Goal: Task Accomplishment & Management: Manage account settings

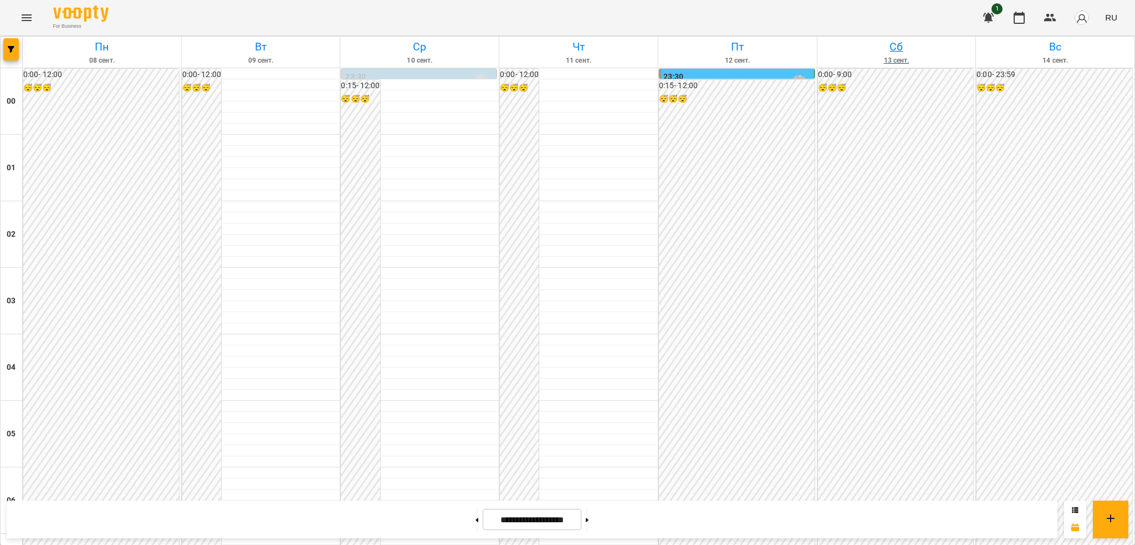
scroll to position [699, 0]
click at [1117, 17] on span "RU" at bounding box center [1112, 18] width 12 height 12
click at [1093, 60] on div "Українська" at bounding box center [1091, 63] width 57 height 20
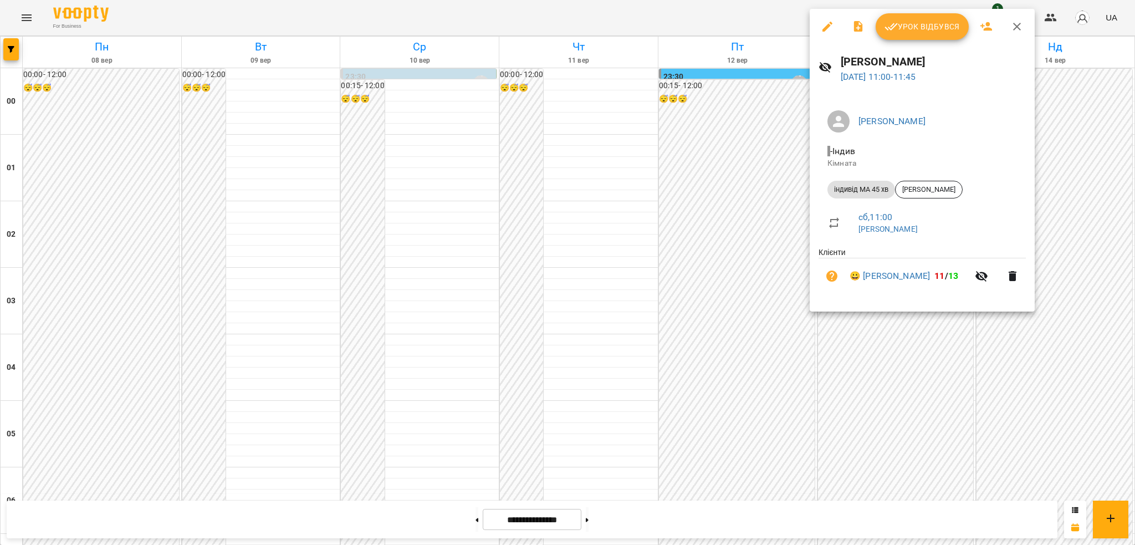
click at [828, 29] on icon "button" at bounding box center [827, 26] width 13 height 13
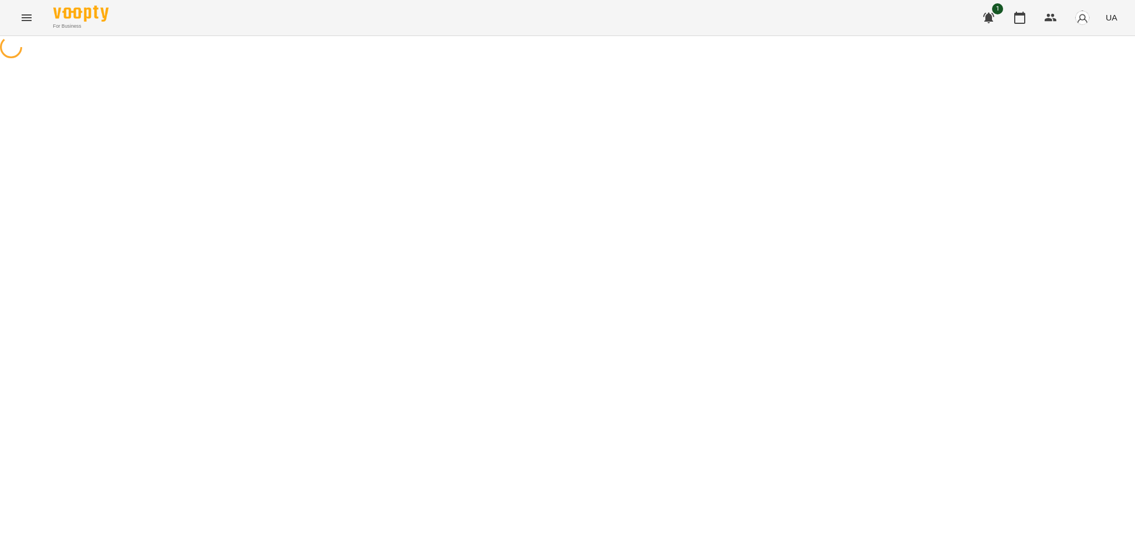
select select "**********"
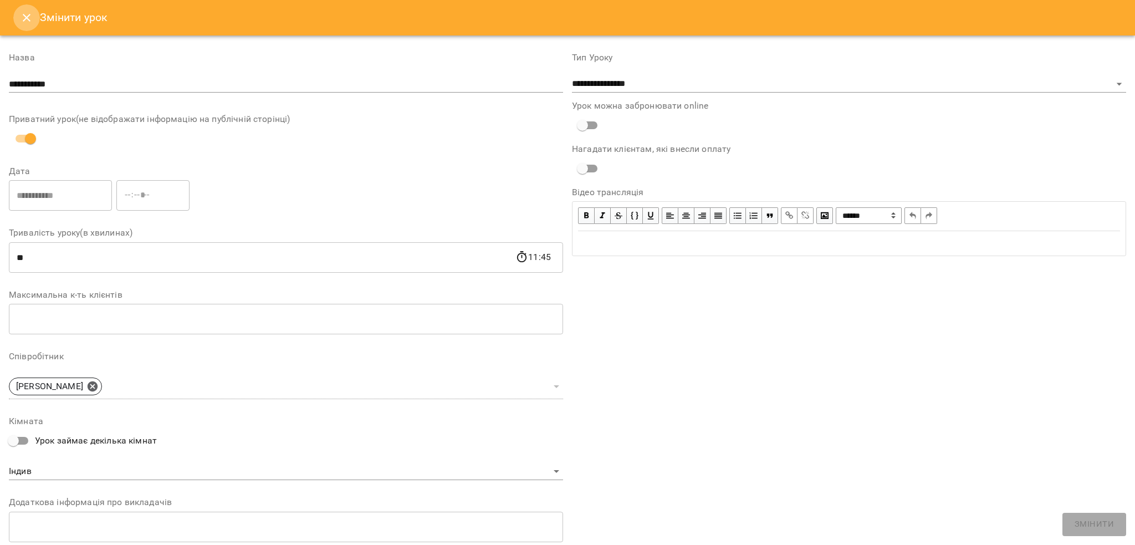
click at [29, 18] on icon "Close" at bounding box center [26, 17] width 13 height 13
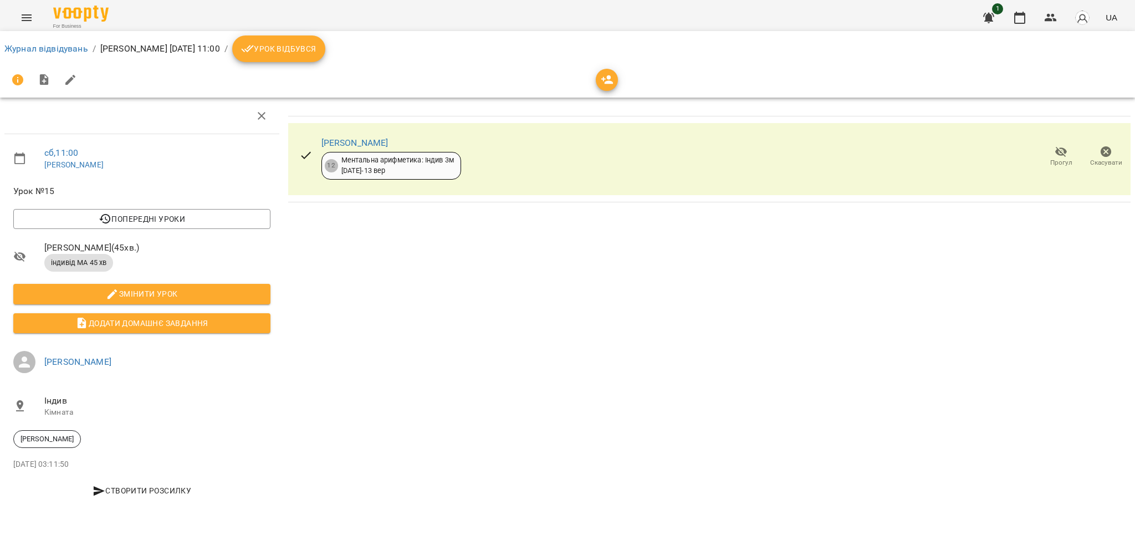
click at [317, 47] on span "Урок відбувся" at bounding box center [278, 48] width 75 height 13
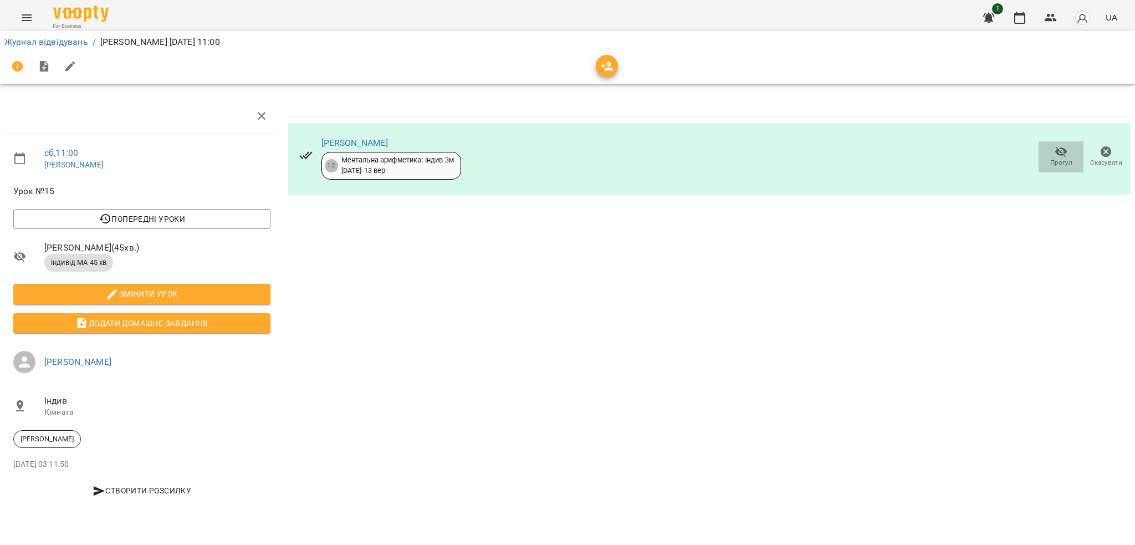
click at [1054, 156] on span "Прогул" at bounding box center [1062, 156] width 32 height 22
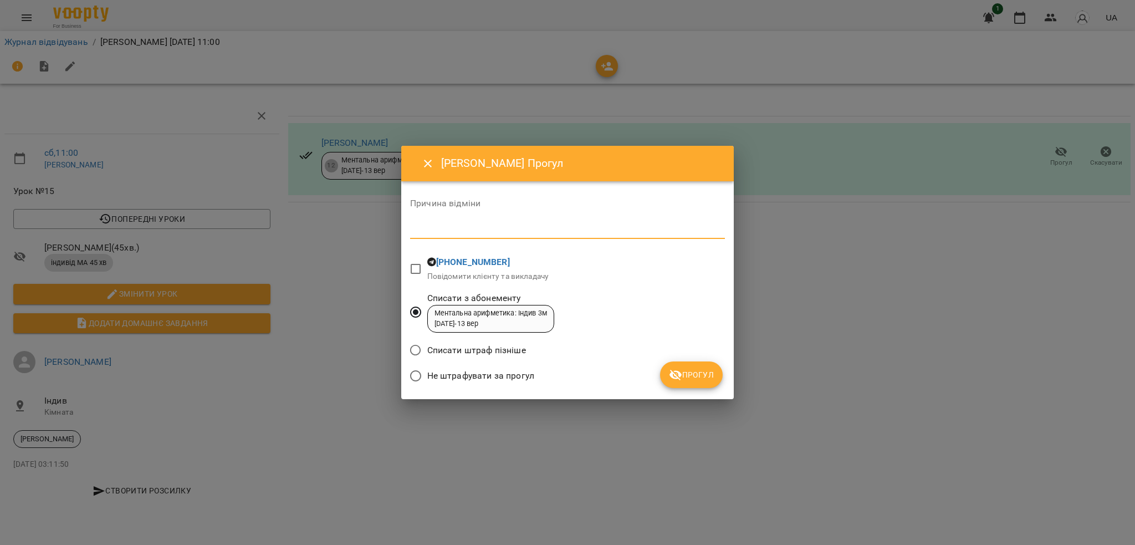
click at [455, 235] on textarea at bounding box center [567, 230] width 315 height 11
type textarea "**********"
click at [699, 374] on span "Прогул" at bounding box center [691, 374] width 45 height 13
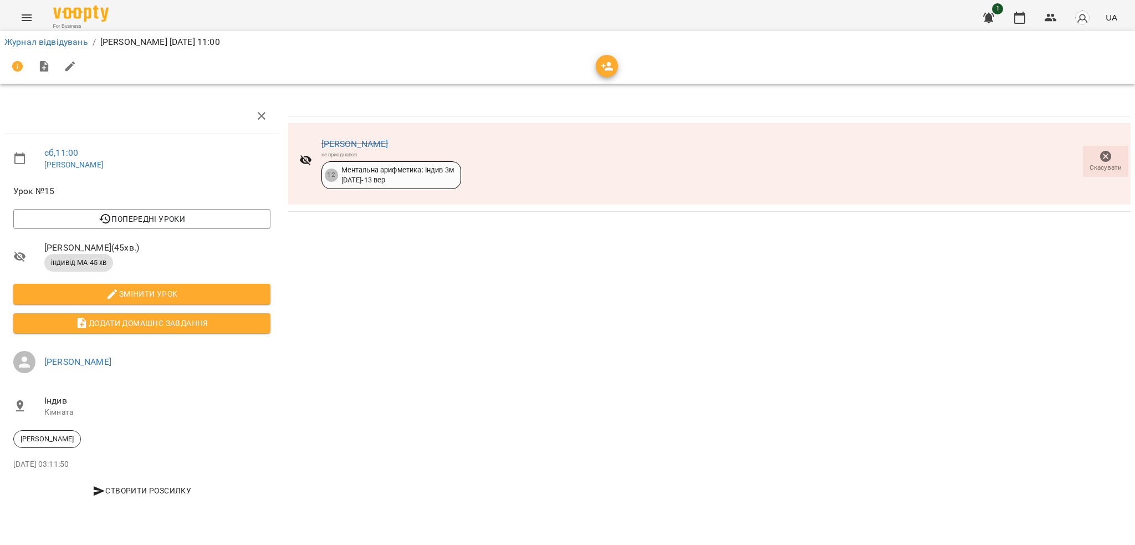
click at [22, 13] on icon "Menu" at bounding box center [26, 17] width 13 height 13
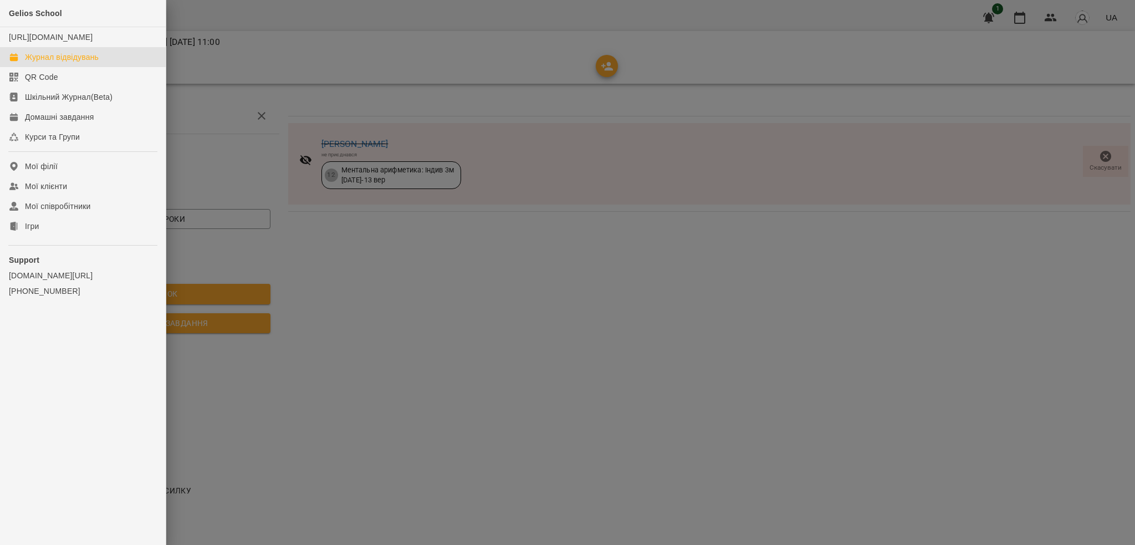
click at [63, 63] on div "Журнал відвідувань" at bounding box center [62, 57] width 74 height 11
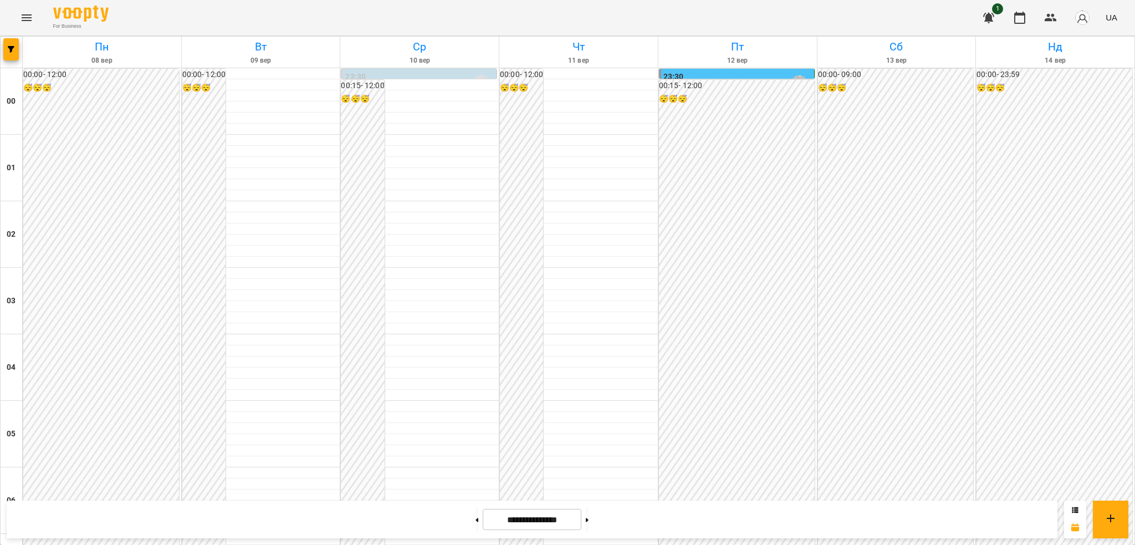
scroll to position [591, 0]
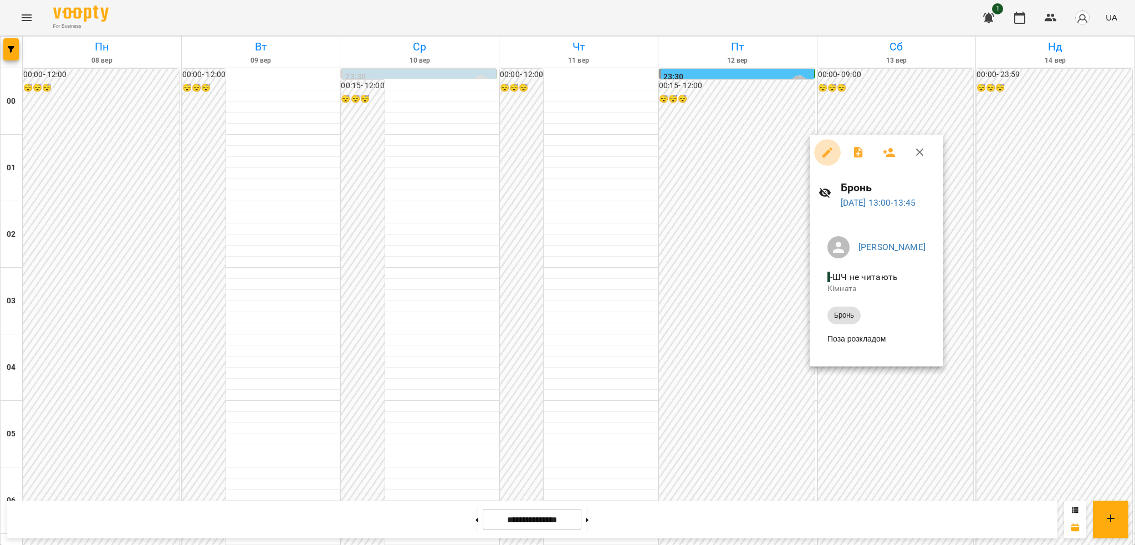
click at [828, 149] on icon "button" at bounding box center [827, 152] width 13 height 13
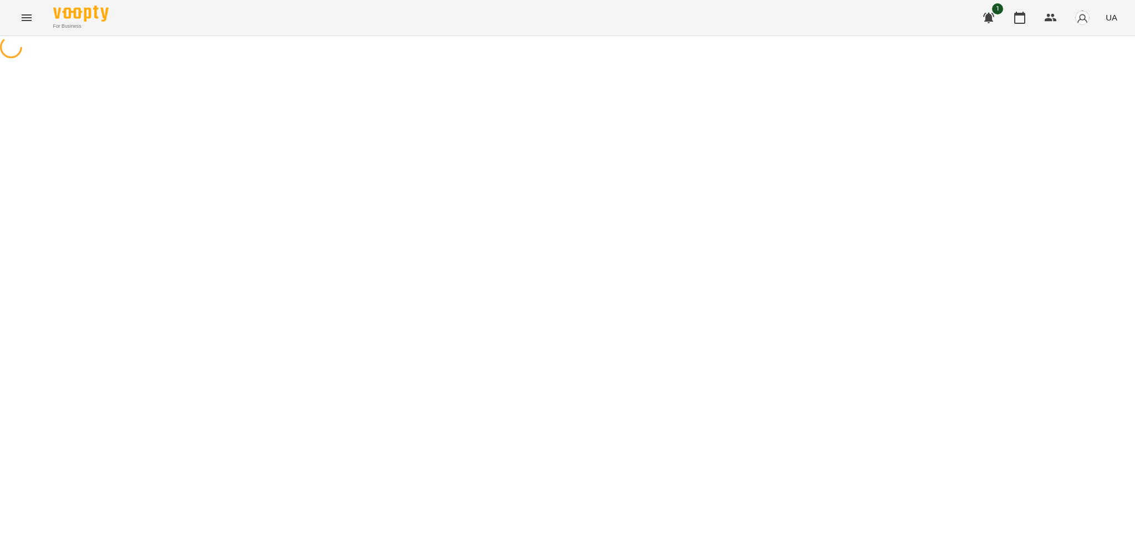
select select "*****"
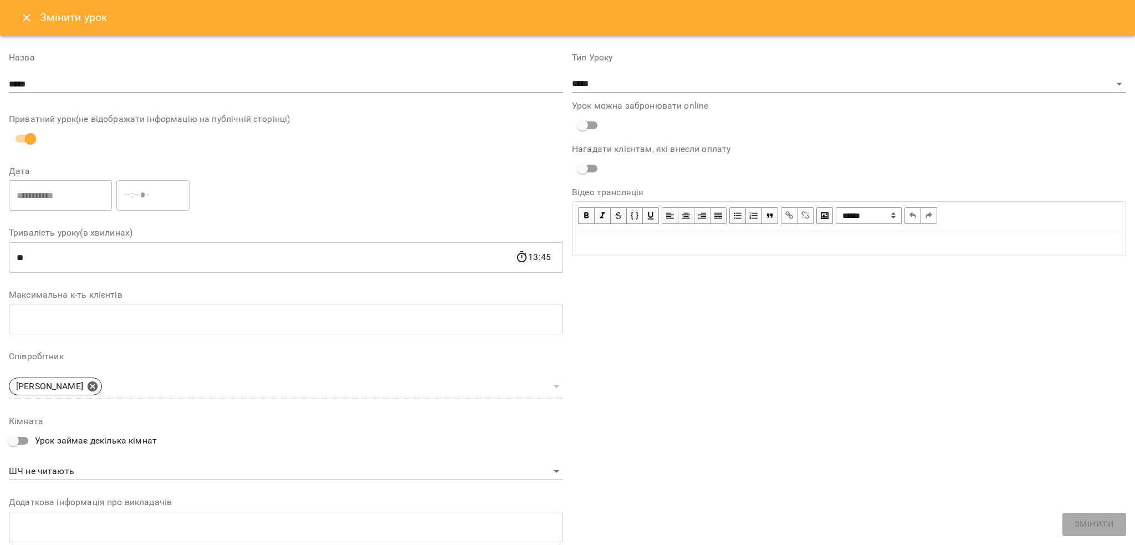
click at [28, 23] on icon "Close" at bounding box center [26, 17] width 13 height 13
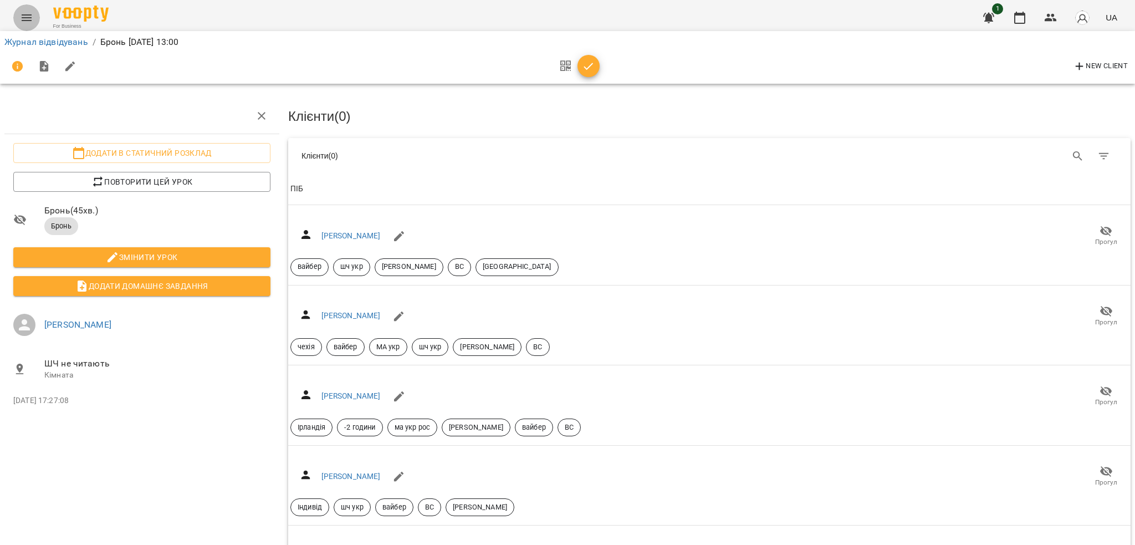
click at [28, 16] on icon "Menu" at bounding box center [26, 17] width 13 height 13
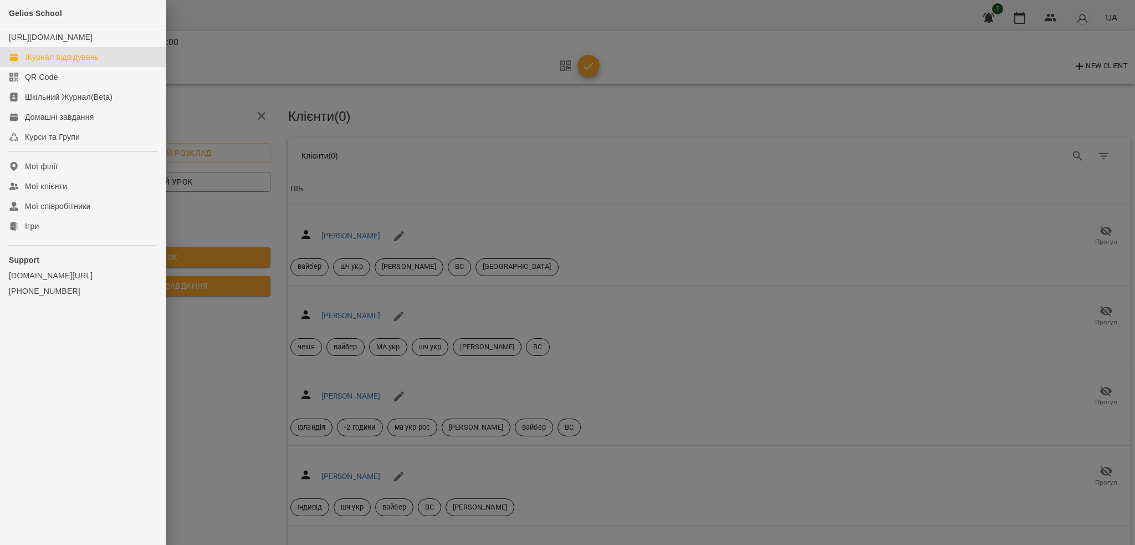
click at [55, 63] on div "Журнал відвідувань" at bounding box center [62, 57] width 74 height 11
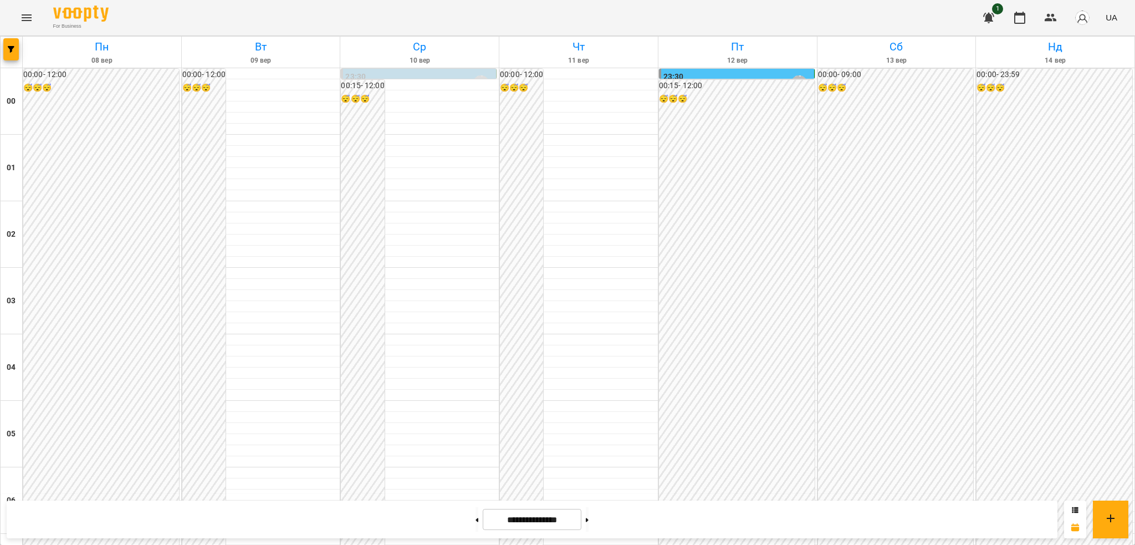
scroll to position [562, 0]
click at [17, 19] on button "Menu" at bounding box center [26, 17] width 27 height 27
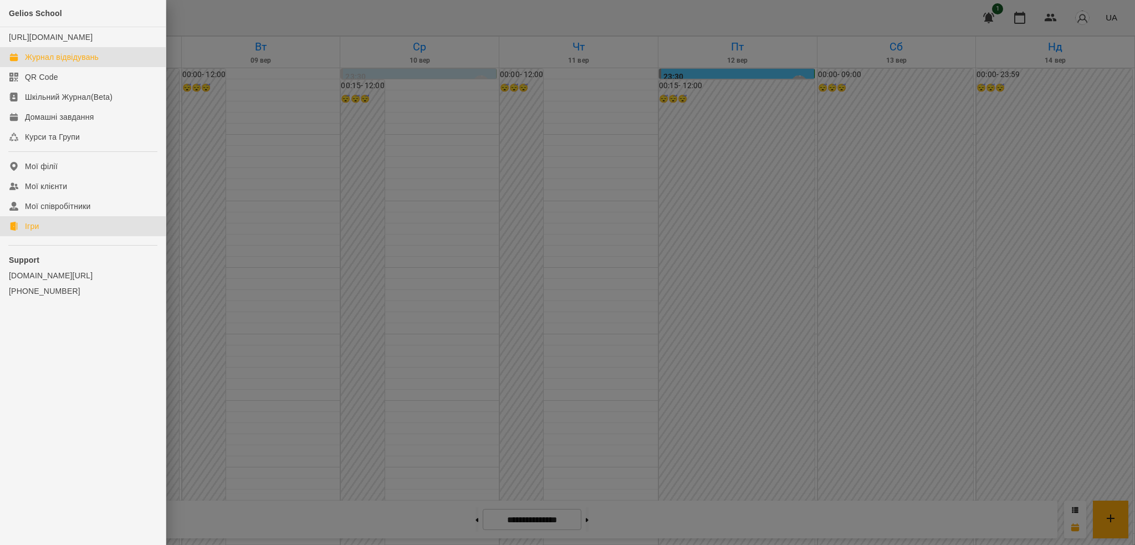
click at [45, 236] on link "Ігри" at bounding box center [83, 226] width 166 height 20
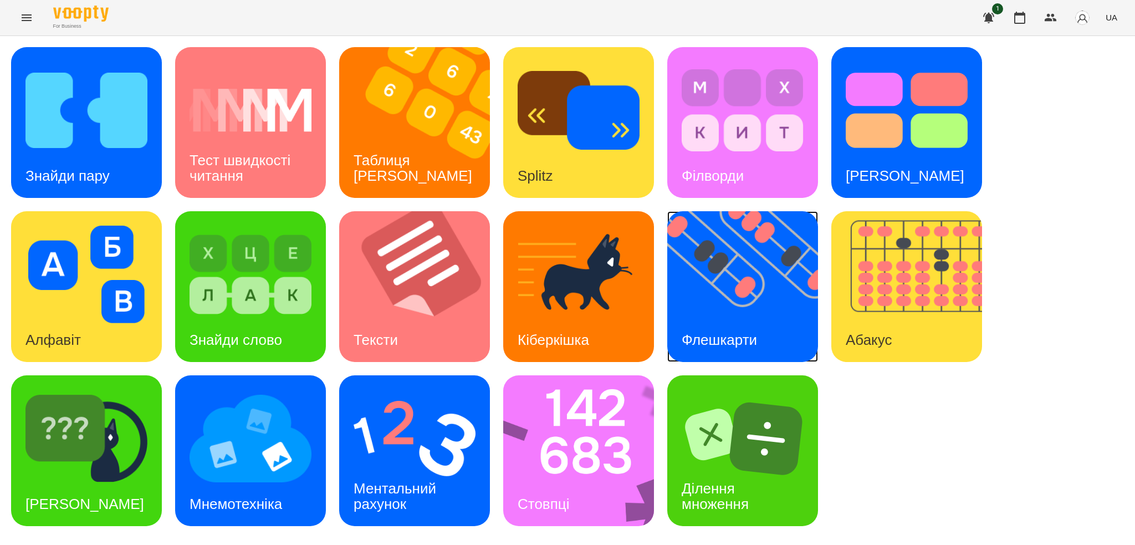
click at [740, 319] on div "Флешкарти" at bounding box center [720, 340] width 104 height 44
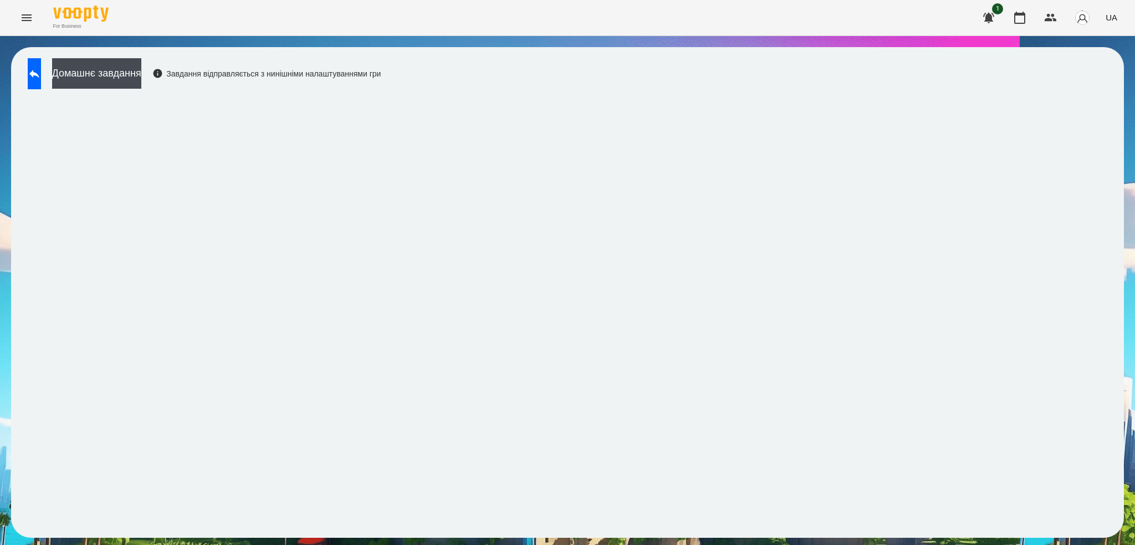
click at [147, 55] on div "Домашнє завдання Завдання відправляється з нинішніми налаштуваннями гри" at bounding box center [567, 292] width 1113 height 491
click at [141, 67] on button "Домашнє завдання" at bounding box center [96, 73] width 89 height 30
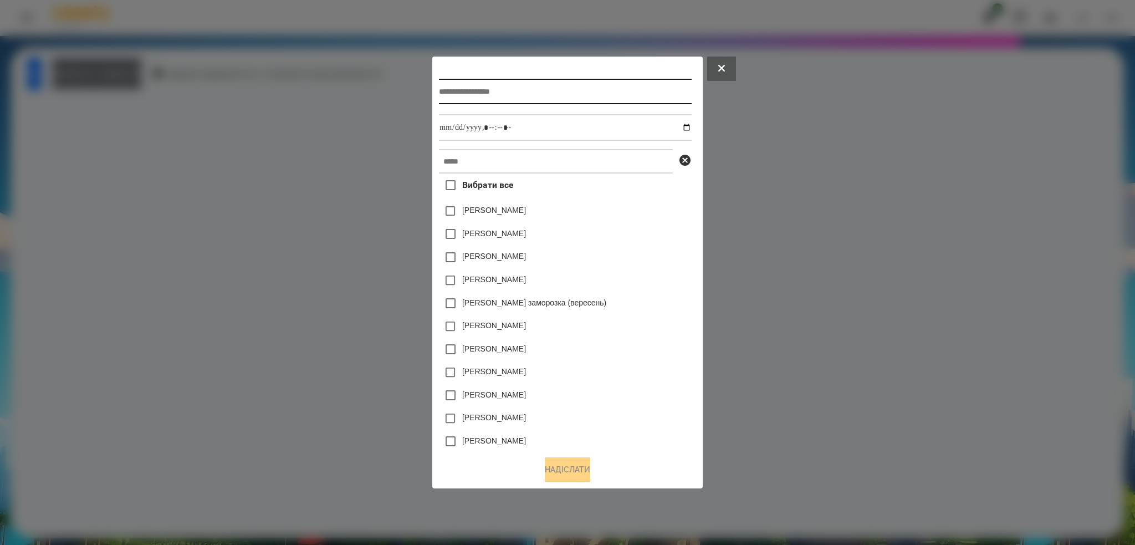
click at [476, 87] on input "text" at bounding box center [565, 92] width 252 height 26
type input "**********"
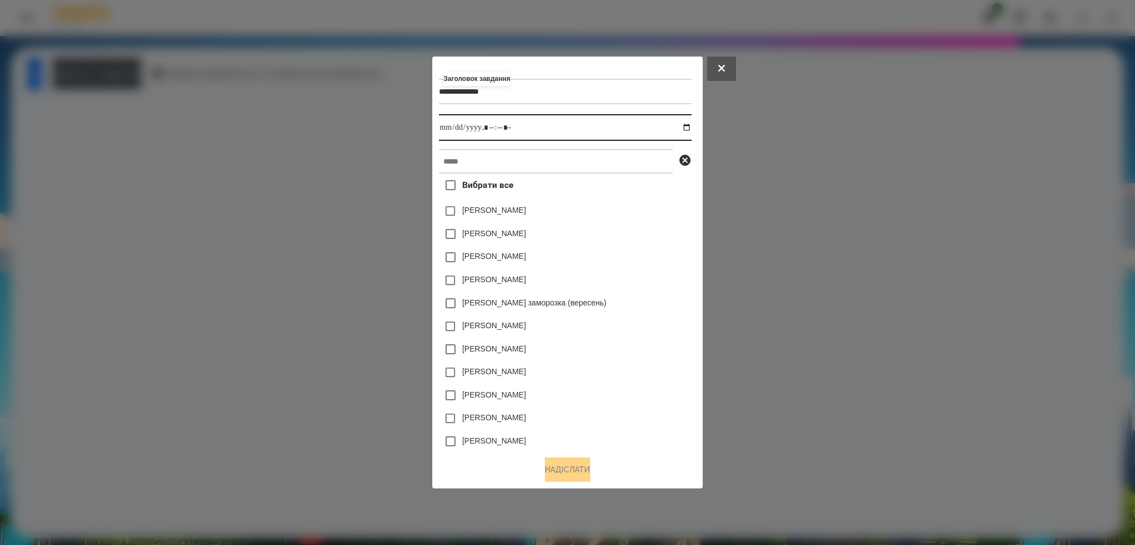
click at [691, 126] on input "datetime-local" at bounding box center [565, 127] width 252 height 27
click at [617, 128] on input "datetime-local" at bounding box center [565, 127] width 252 height 27
click at [691, 124] on input "datetime-local" at bounding box center [565, 127] width 252 height 27
type input "**********"
click at [532, 127] on input "datetime-local" at bounding box center [565, 127] width 252 height 27
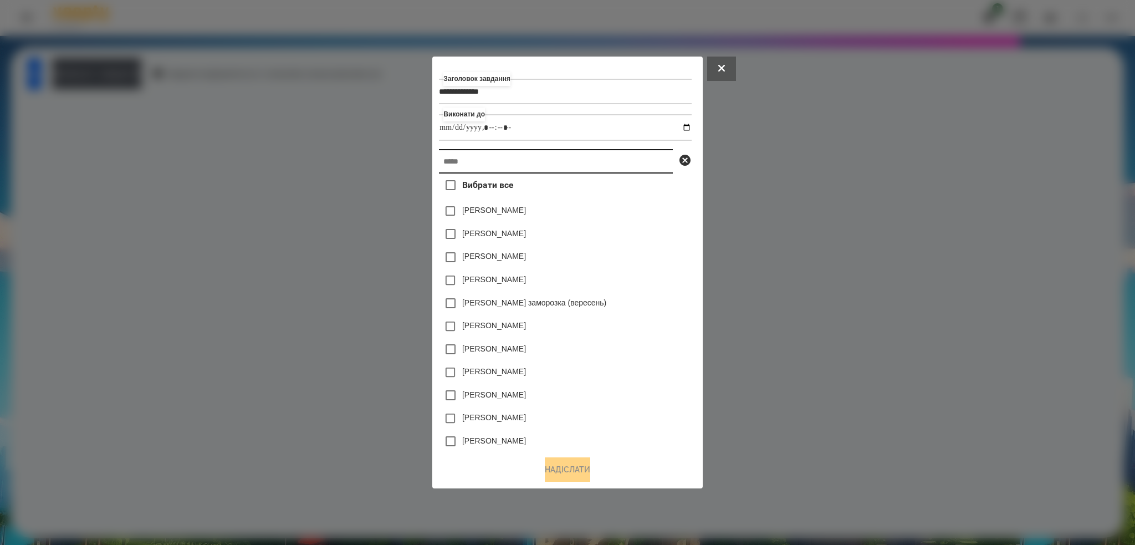
click at [486, 165] on input "text" at bounding box center [556, 161] width 234 height 24
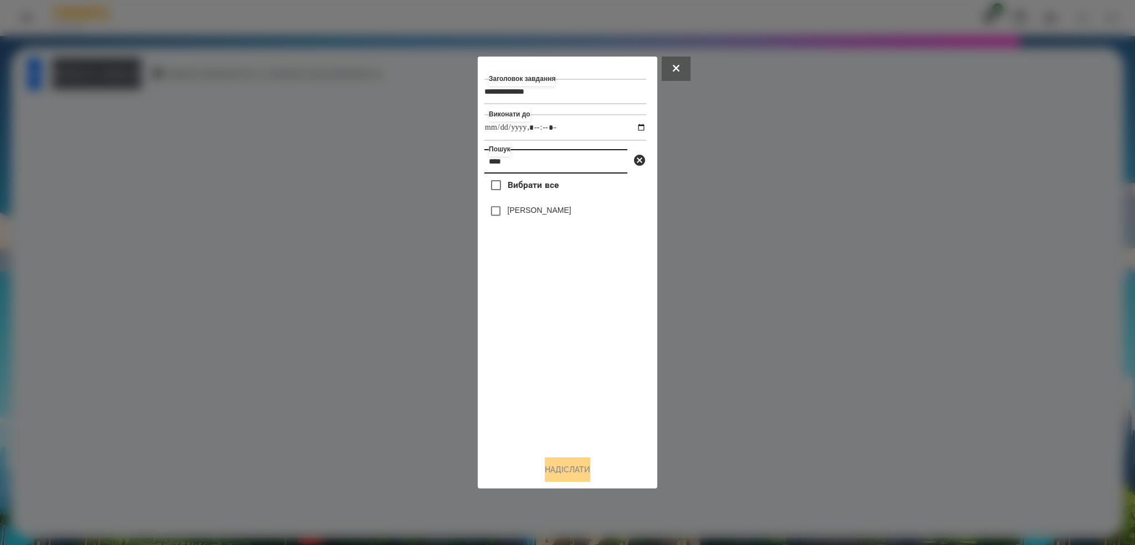
type input "****"
click at [557, 476] on button "Надіслати" at bounding box center [567, 469] width 45 height 24
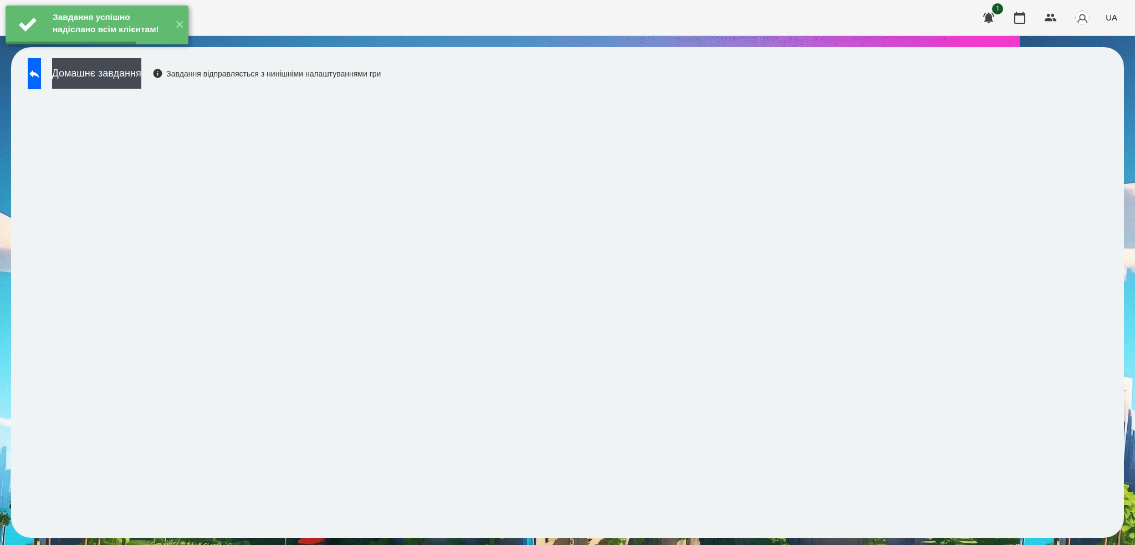
click at [139, 70] on button "Домашнє завдання" at bounding box center [96, 73] width 89 height 30
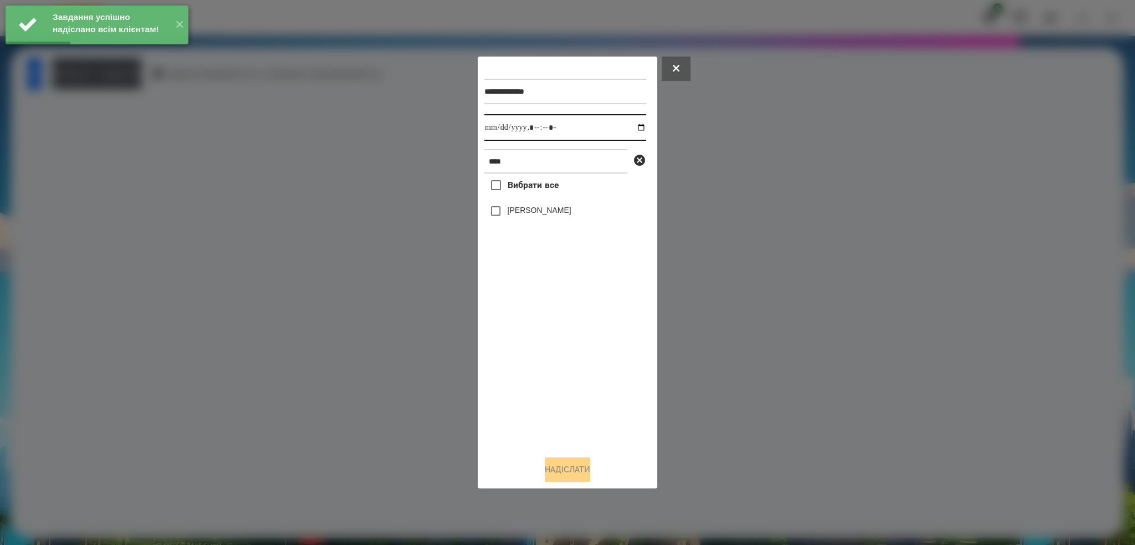
click at [633, 125] on input "datetime-local" at bounding box center [566, 127] width 162 height 27
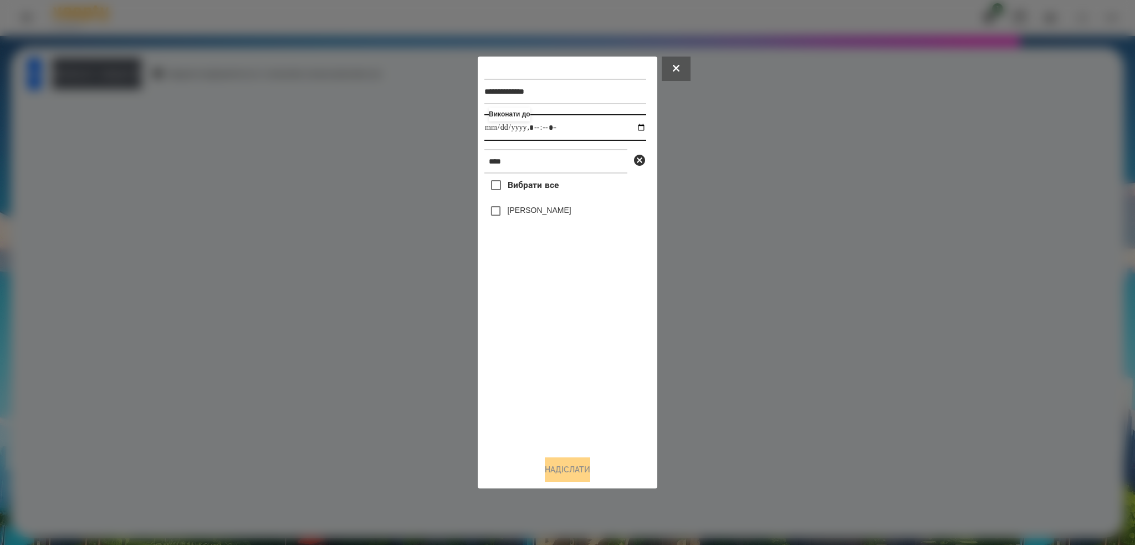
type input "**********"
click at [581, 130] on input "datetime-local" at bounding box center [566, 127] width 162 height 27
click at [552, 468] on button "Надіслати" at bounding box center [567, 469] width 45 height 24
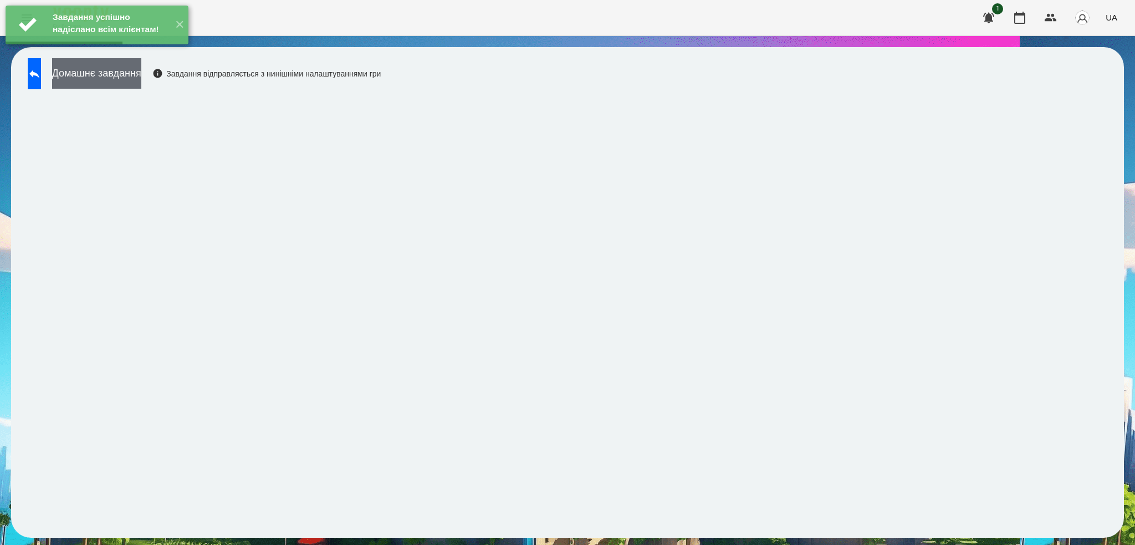
click at [141, 81] on button "Домашнє завдання" at bounding box center [96, 73] width 89 height 30
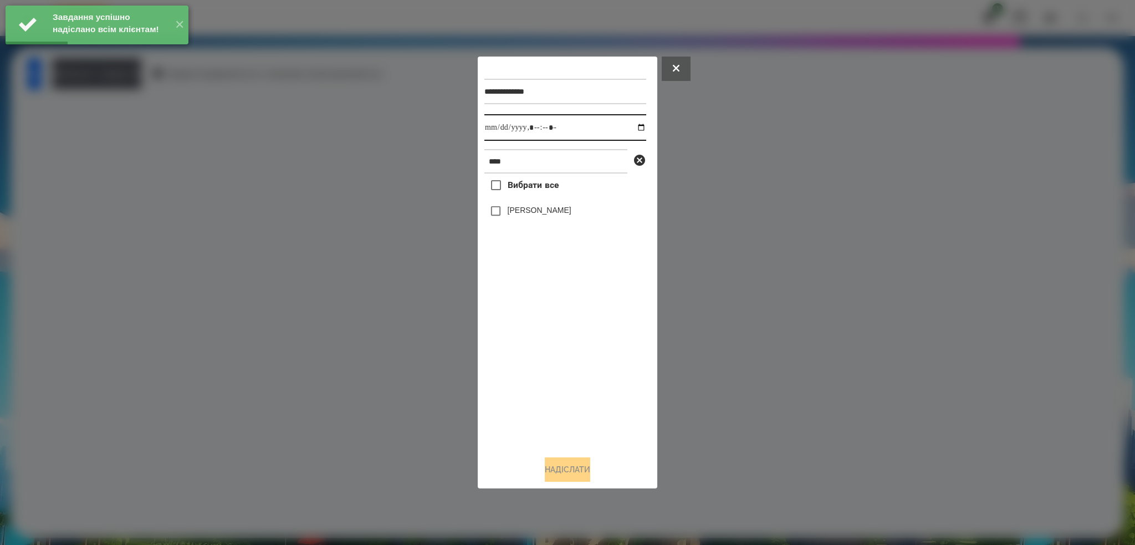
click at [633, 130] on input "datetime-local" at bounding box center [566, 127] width 162 height 27
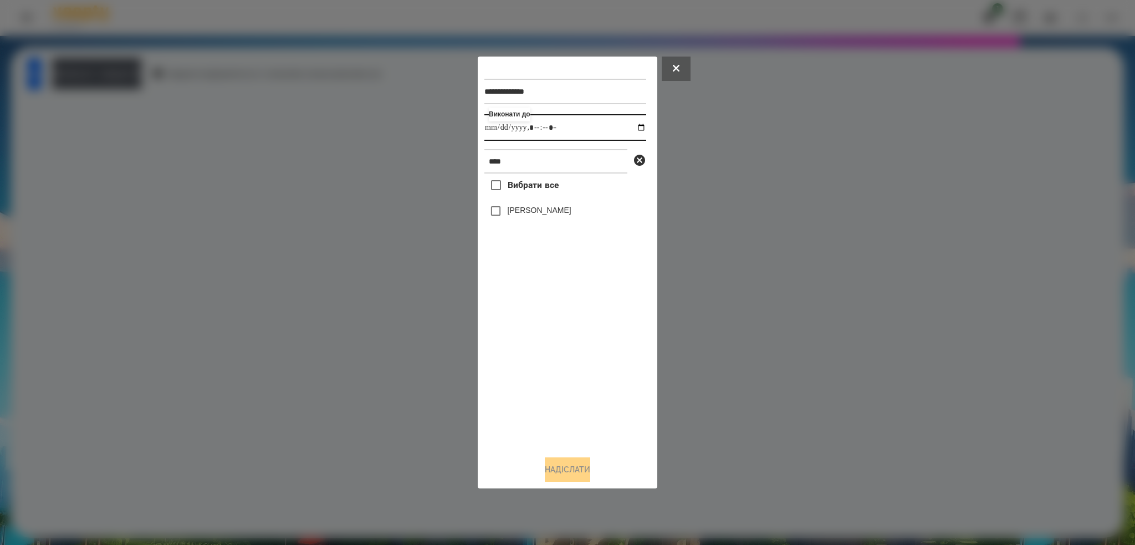
type input "**********"
click at [581, 126] on input "datetime-local" at bounding box center [566, 127] width 162 height 27
click at [563, 465] on button "Надіслати" at bounding box center [567, 469] width 45 height 24
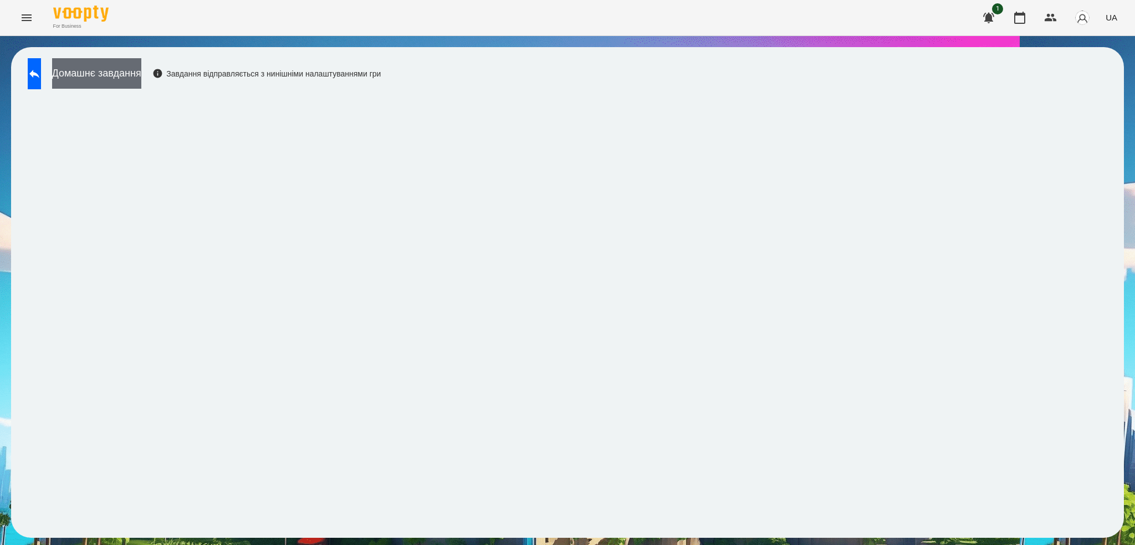
click at [109, 73] on button "Домашнє завдання" at bounding box center [96, 73] width 89 height 30
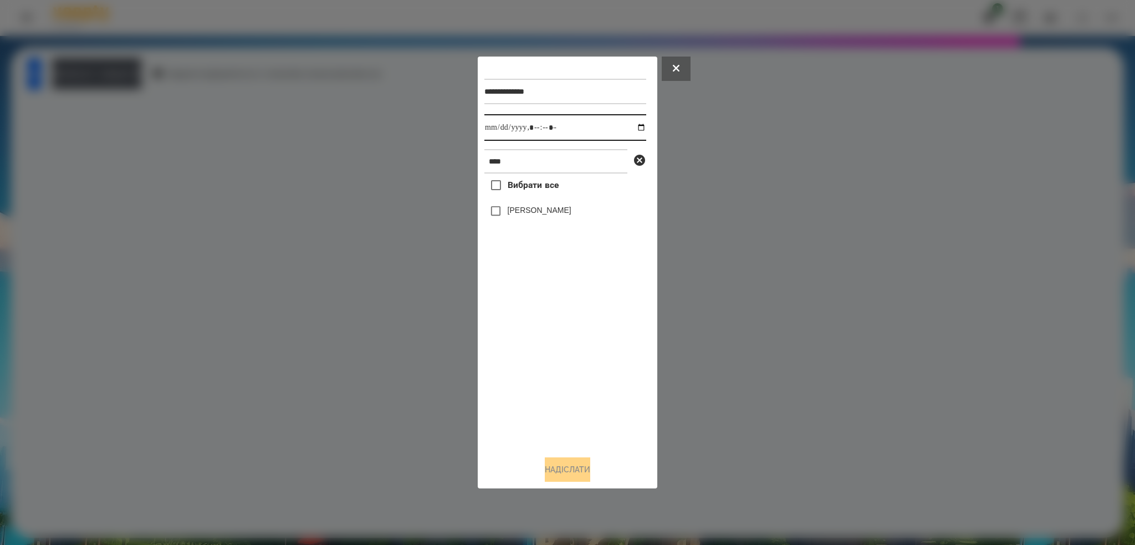
click at [634, 128] on input "datetime-local" at bounding box center [566, 127] width 162 height 27
click at [674, 65] on icon at bounding box center [676, 68] width 7 height 7
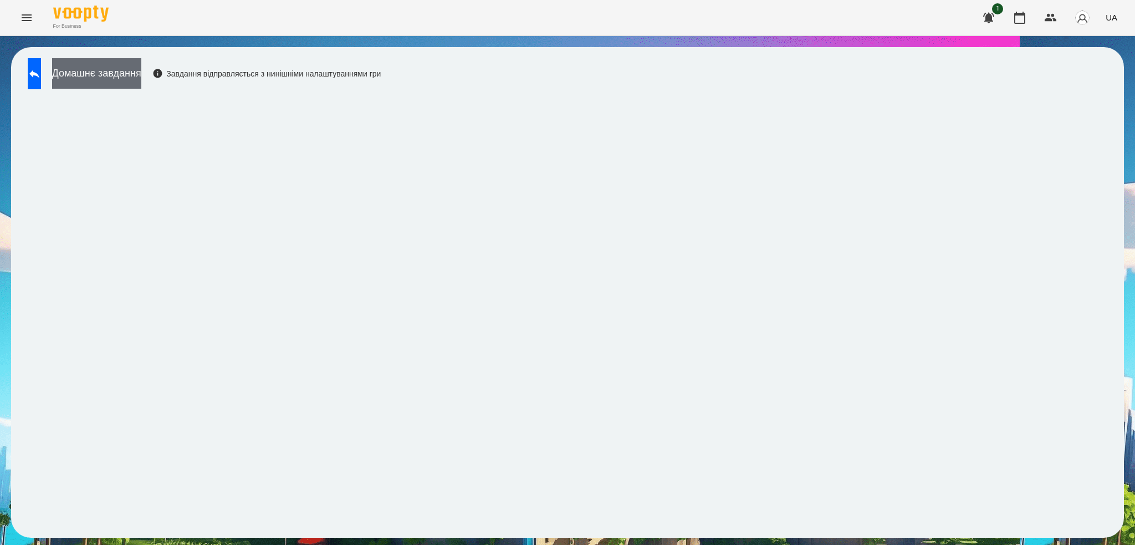
click at [141, 83] on button "Домашнє завдання" at bounding box center [96, 73] width 89 height 30
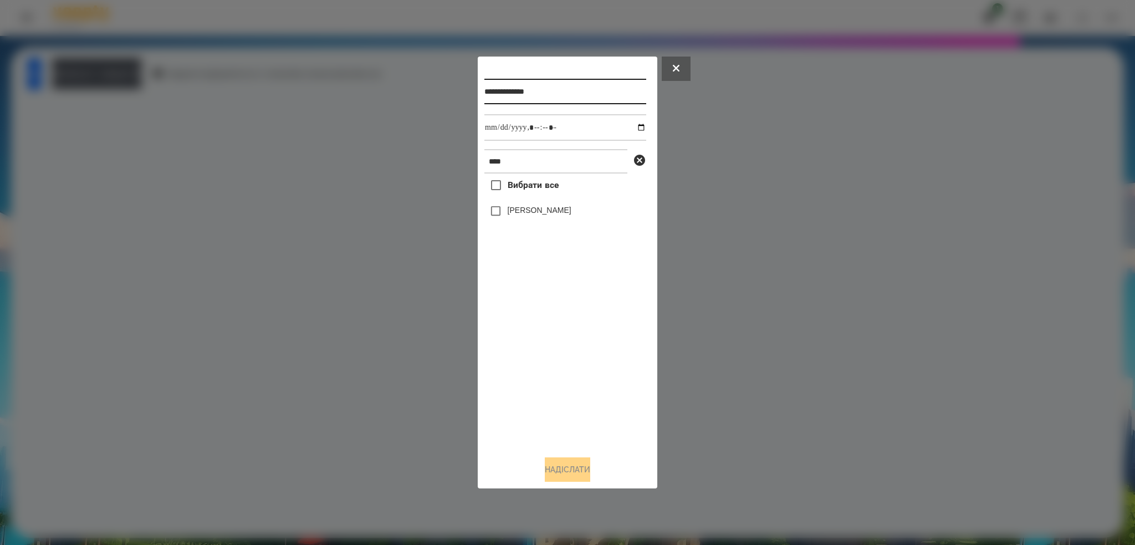
click at [566, 94] on input "**********" at bounding box center [566, 92] width 162 height 26
type input "**********"
click at [635, 127] on input "datetime-local" at bounding box center [566, 127] width 162 height 27
type input "**********"
click at [580, 124] on input "datetime-local" at bounding box center [566, 127] width 162 height 27
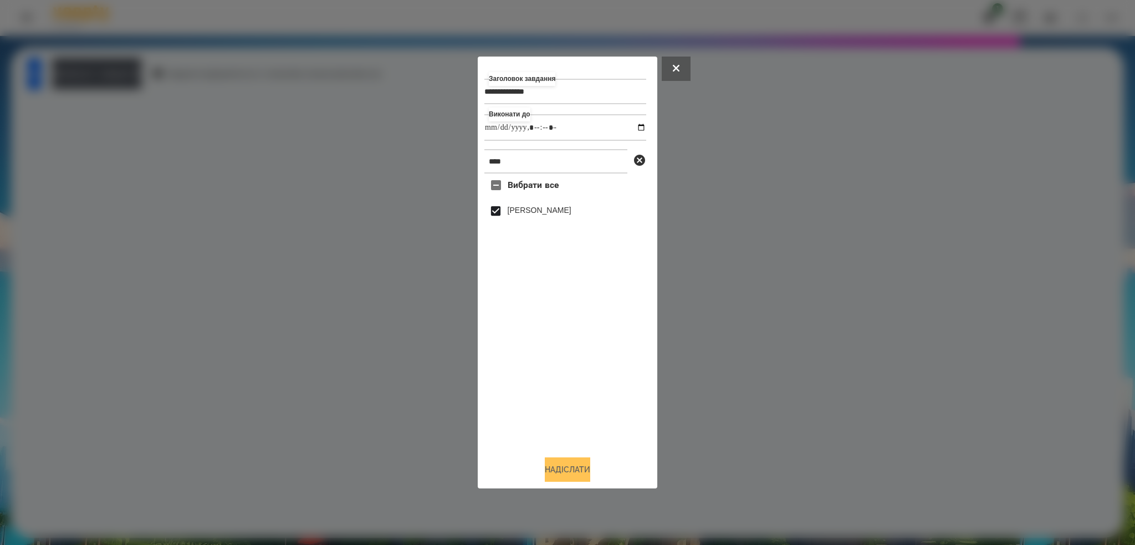
click at [556, 463] on button "Надіслати" at bounding box center [567, 469] width 45 height 24
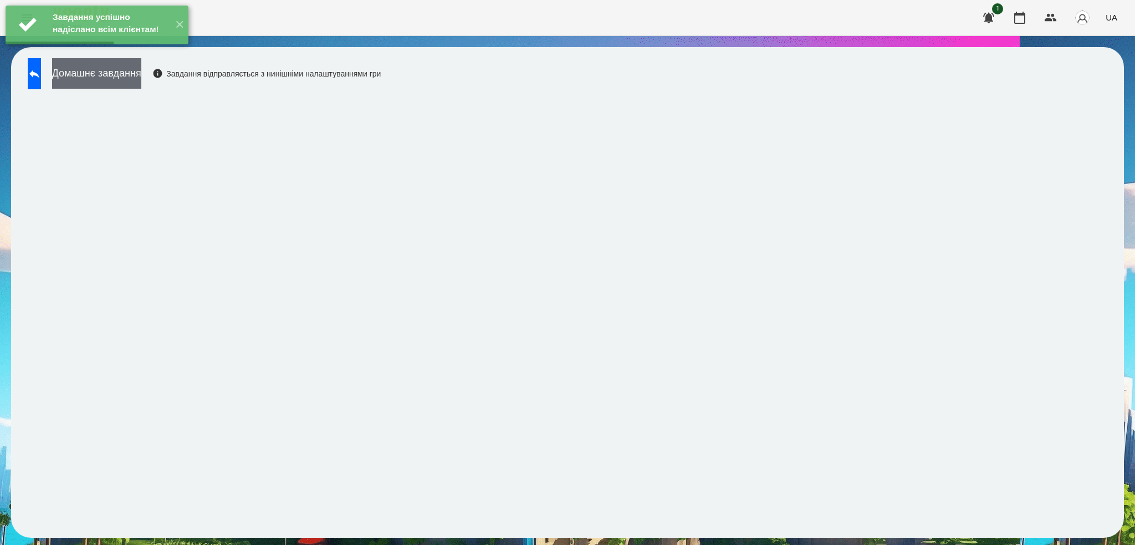
click at [141, 72] on button "Домашнє завдання" at bounding box center [96, 73] width 89 height 30
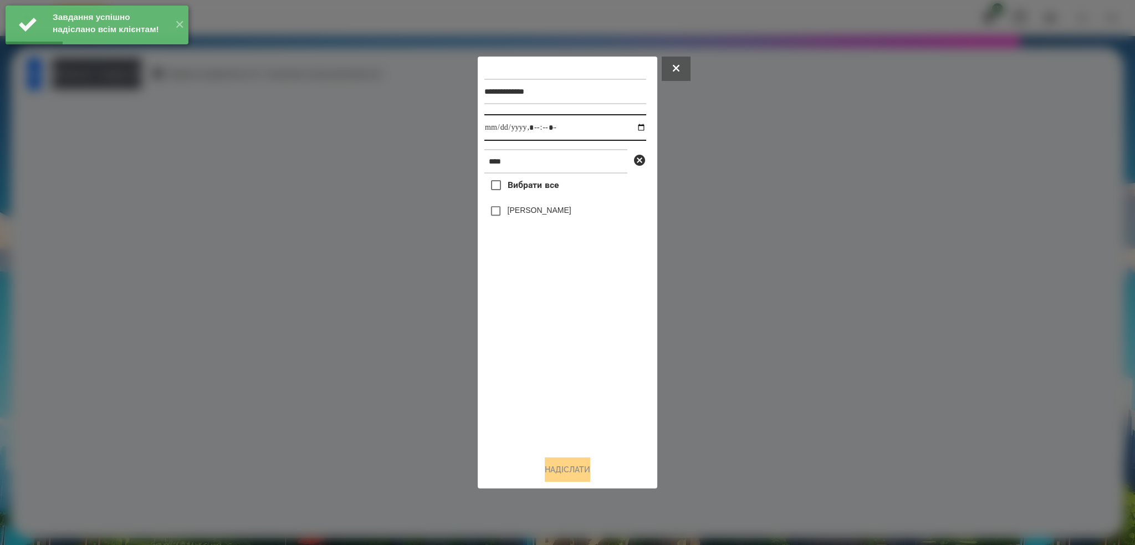
click at [634, 127] on input "datetime-local" at bounding box center [566, 127] width 162 height 27
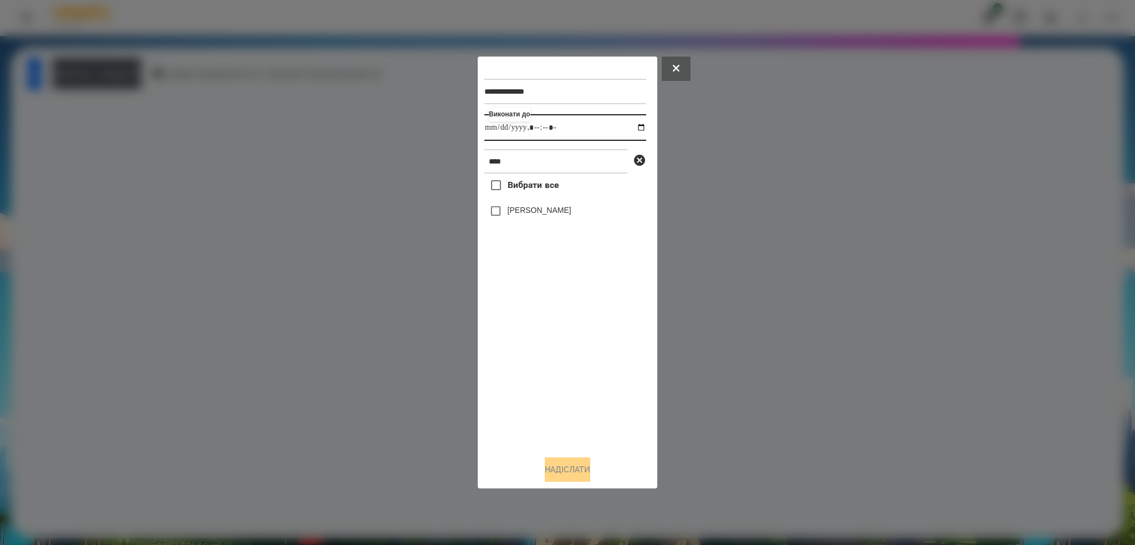
type input "**********"
click at [579, 128] on input "datetime-local" at bounding box center [566, 127] width 162 height 27
click at [549, 476] on button "Надіслати" at bounding box center [567, 469] width 45 height 24
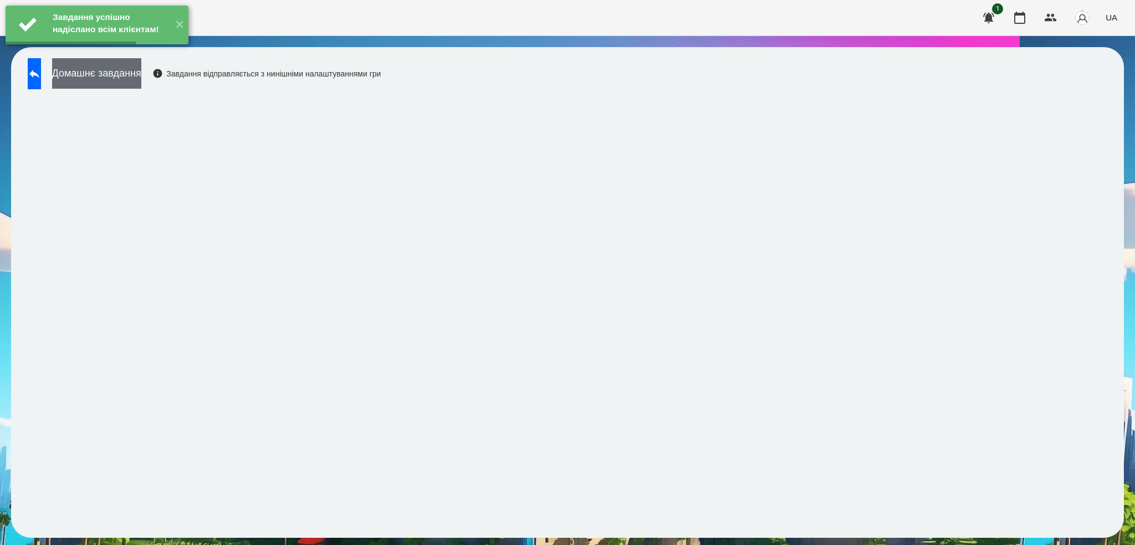
click at [141, 71] on button "Домашнє завдання" at bounding box center [96, 73] width 89 height 30
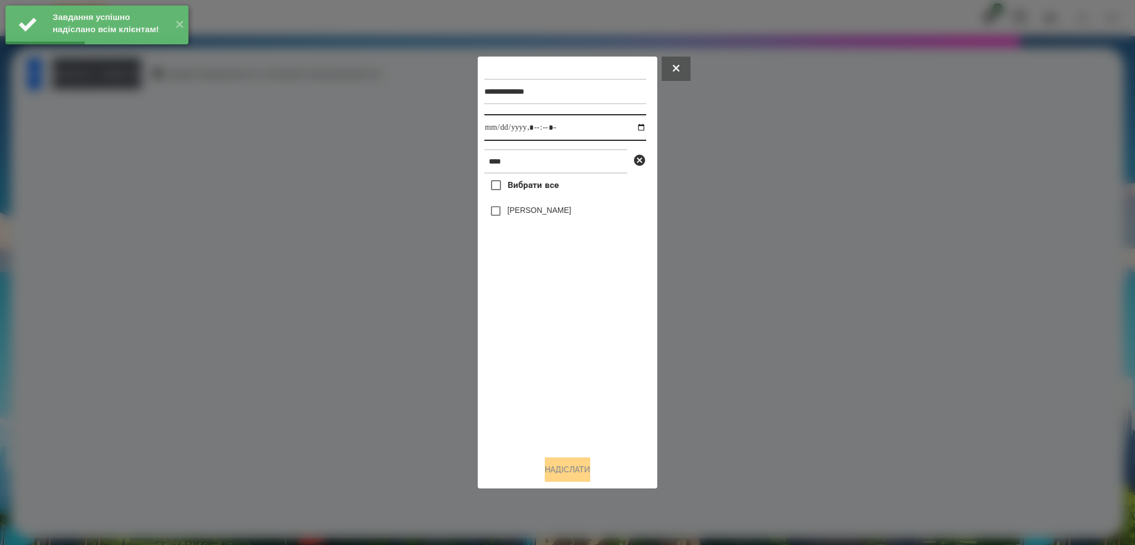
click at [634, 126] on input "datetime-local" at bounding box center [566, 127] width 162 height 27
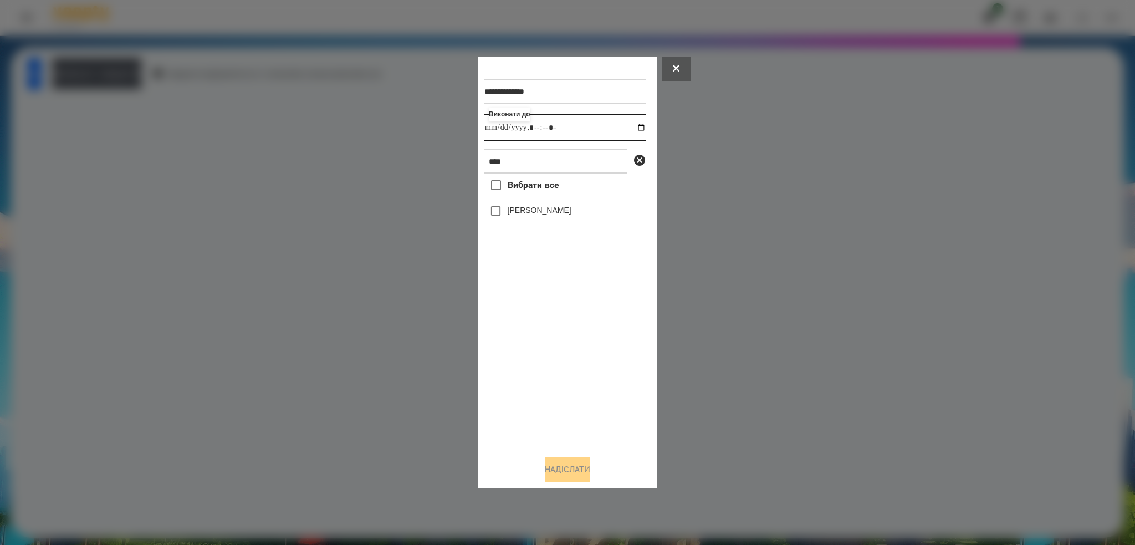
type input "**********"
click at [578, 121] on input "datetime-local" at bounding box center [566, 127] width 162 height 27
click at [563, 471] on button "Надіслати" at bounding box center [567, 469] width 45 height 24
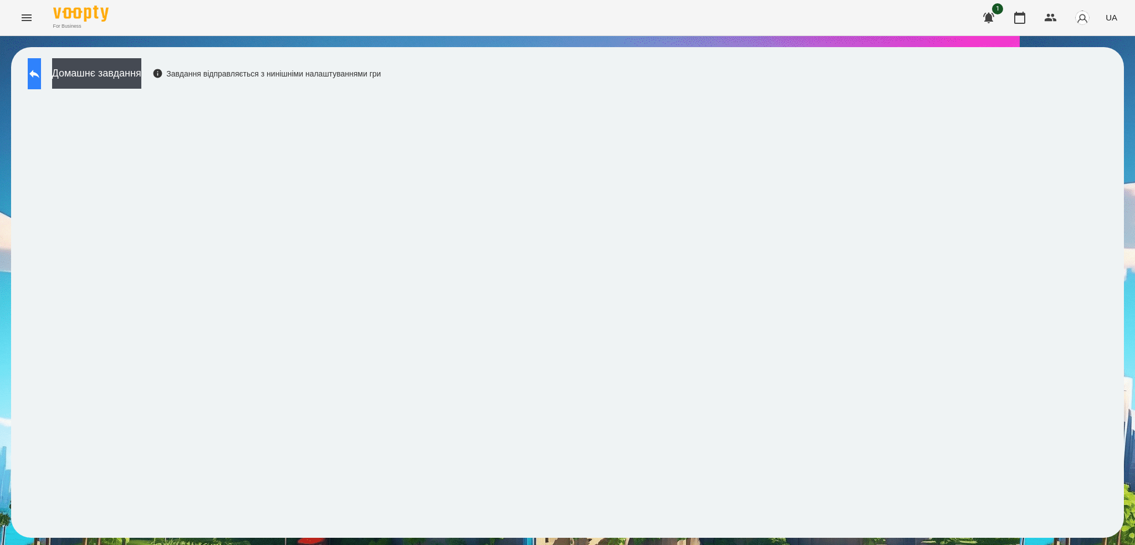
click at [40, 73] on icon at bounding box center [34, 73] width 13 height 13
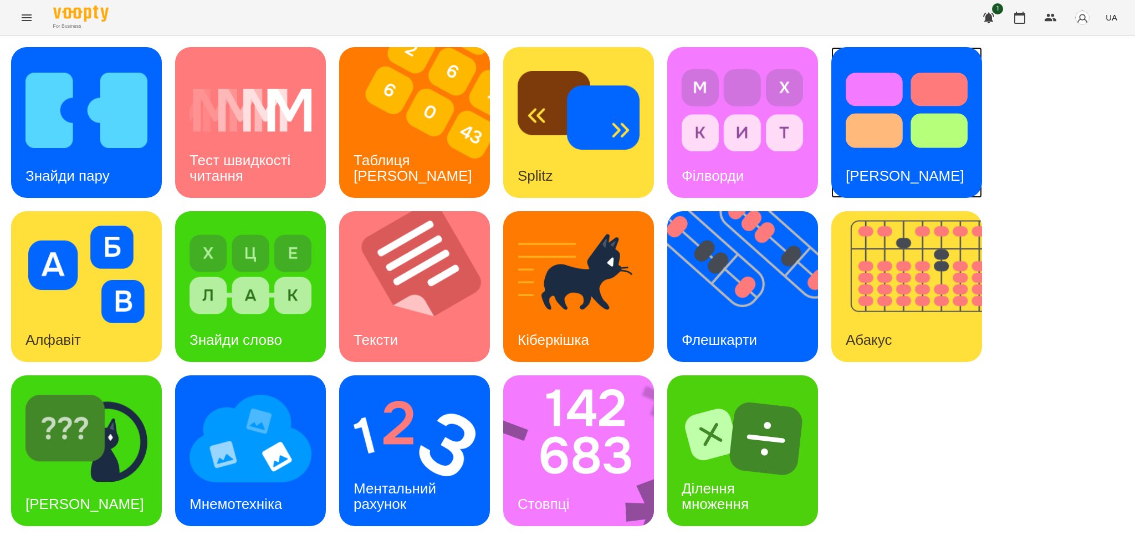
click at [920, 171] on h3 "[PERSON_NAME]" at bounding box center [905, 175] width 119 height 17
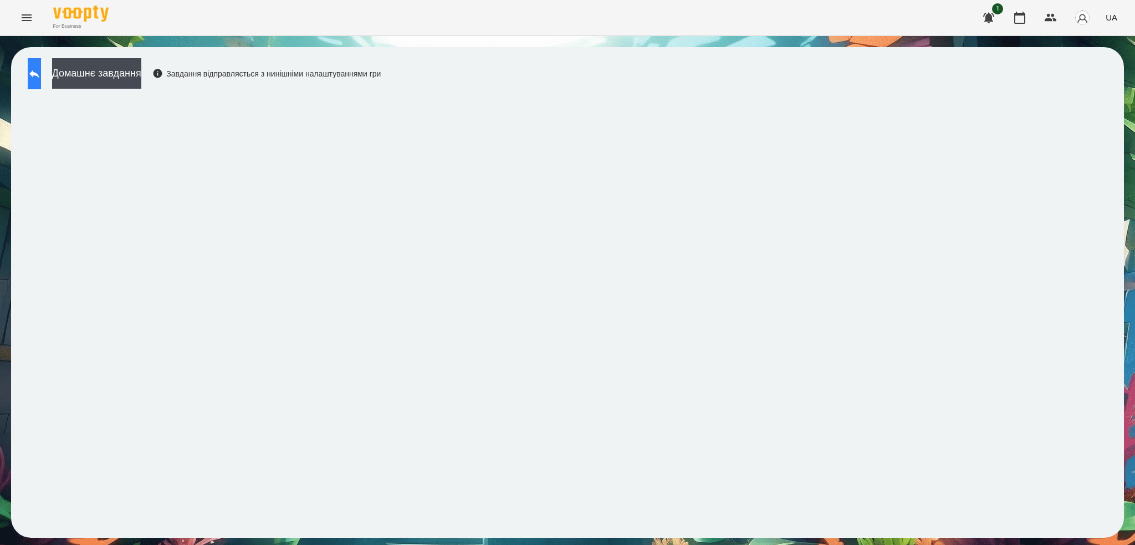
click at [41, 70] on button at bounding box center [34, 73] width 13 height 31
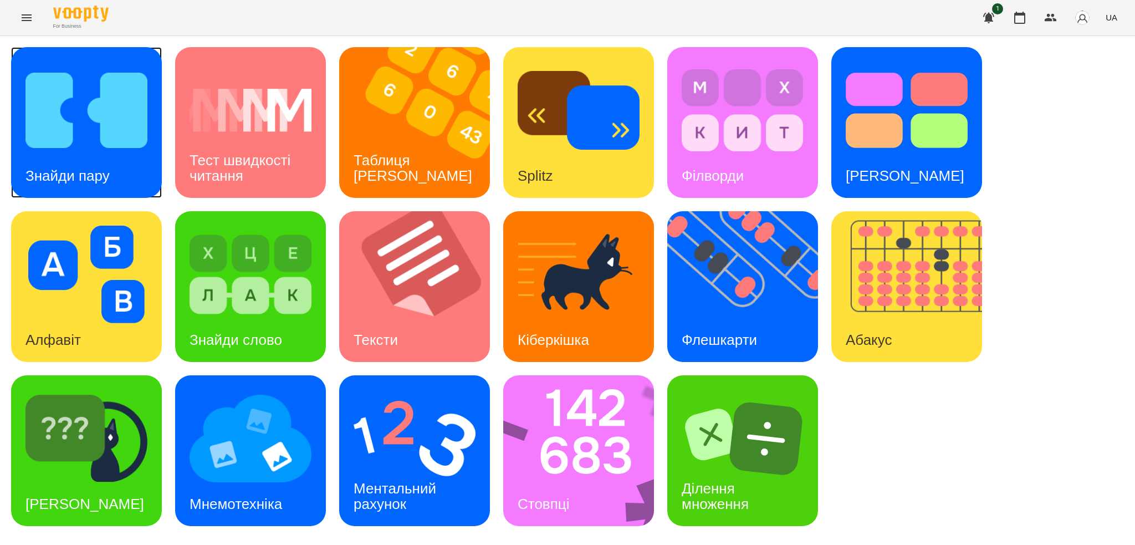
click at [107, 174] on h3 "Знайди пару" at bounding box center [68, 175] width 84 height 17
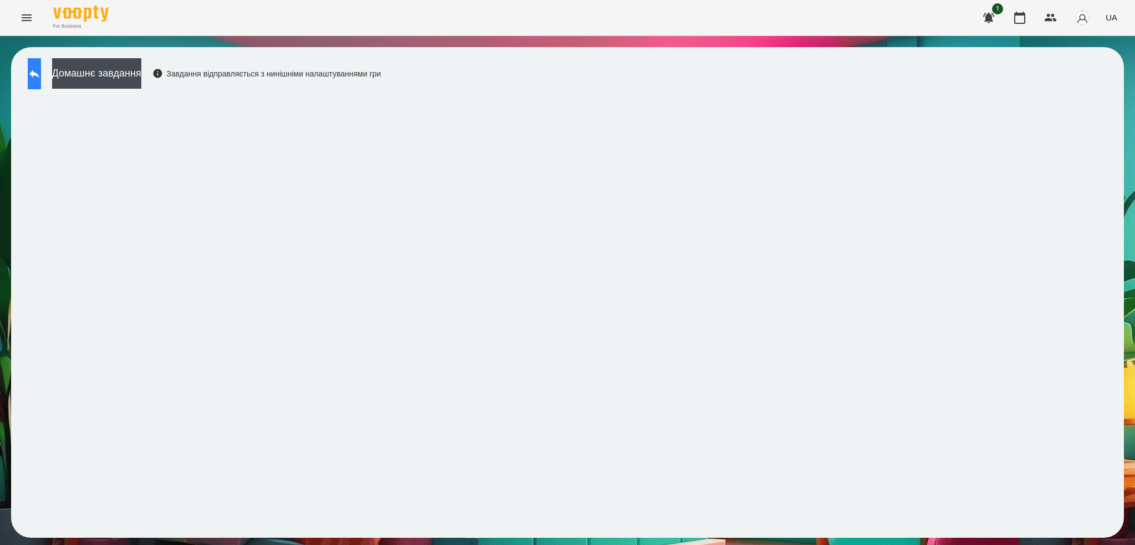
click at [33, 74] on button at bounding box center [34, 73] width 13 height 31
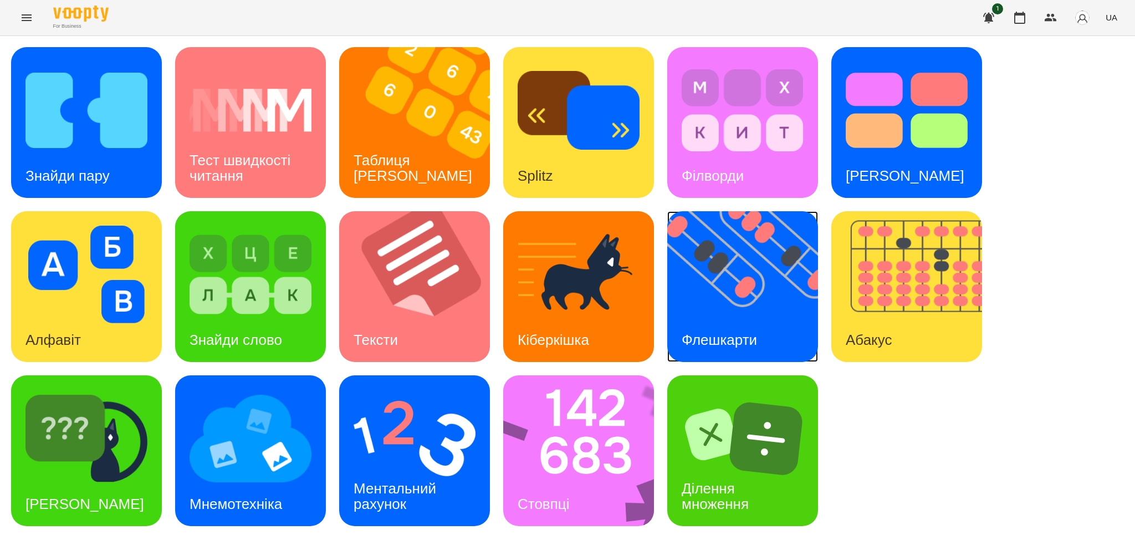
click at [771, 313] on img at bounding box center [750, 286] width 165 height 151
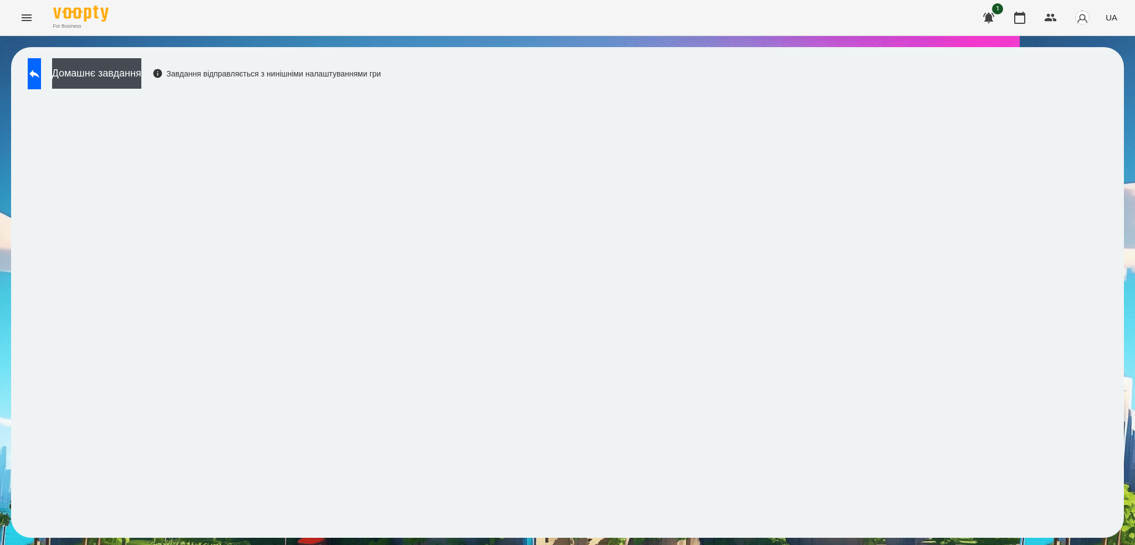
click at [486, 529] on div "Домашнє завдання Завдання відправляється з нинішніми налаштуваннями гри" at bounding box center [567, 292] width 1113 height 491
click at [41, 71] on icon at bounding box center [34, 73] width 13 height 13
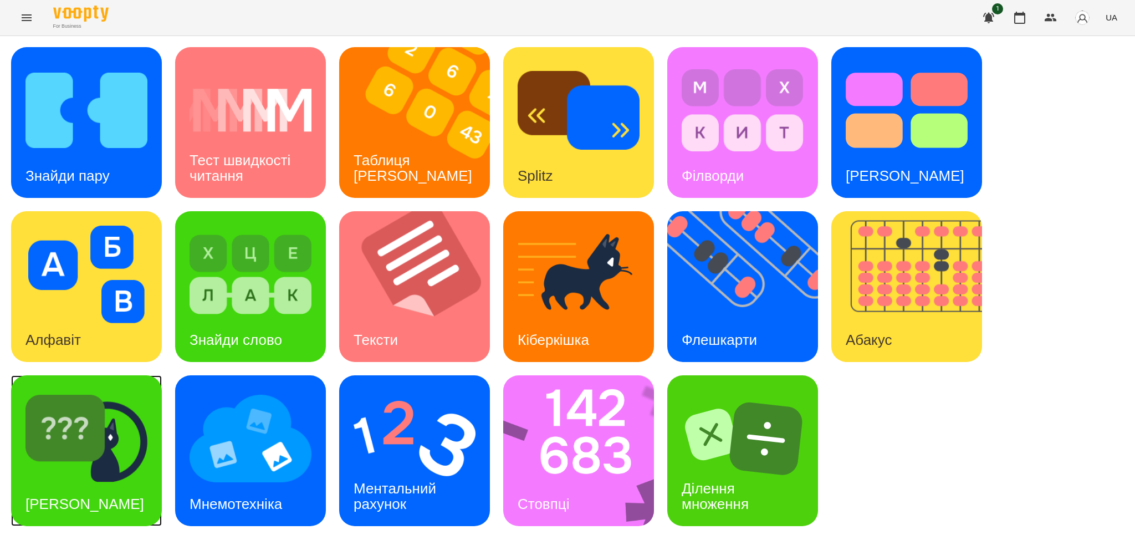
click at [114, 480] on img at bounding box center [87, 439] width 122 height 98
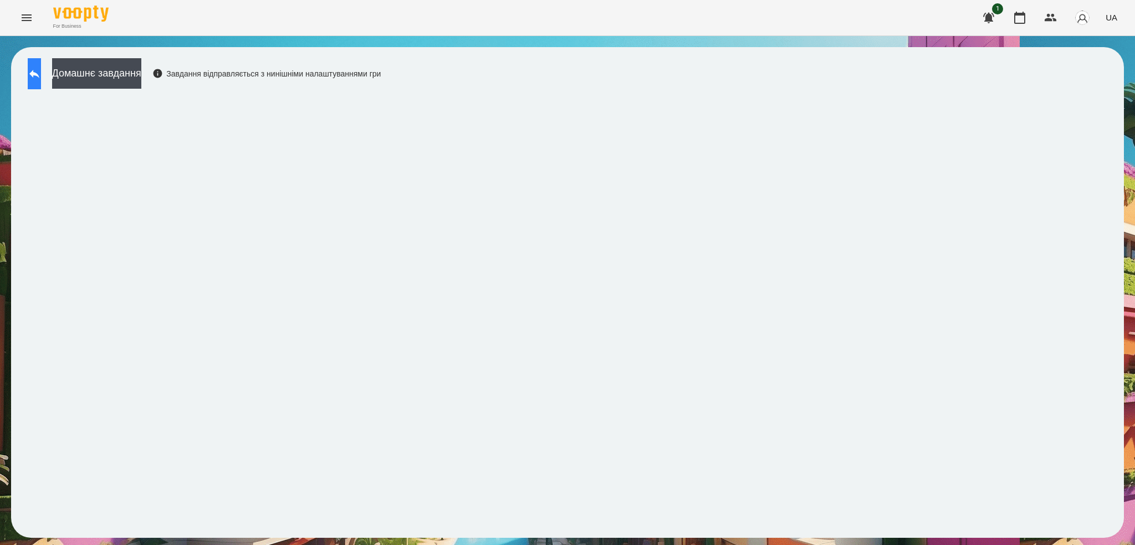
click at [41, 70] on icon at bounding box center [34, 73] width 13 height 13
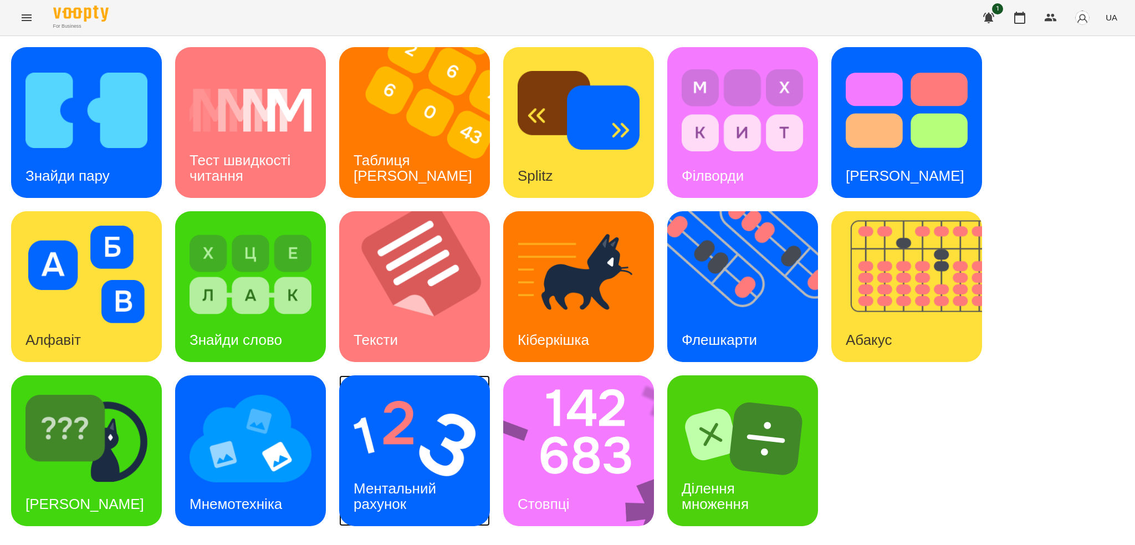
click at [445, 490] on div "Ментальний рахунок" at bounding box center [396, 496] width 115 height 59
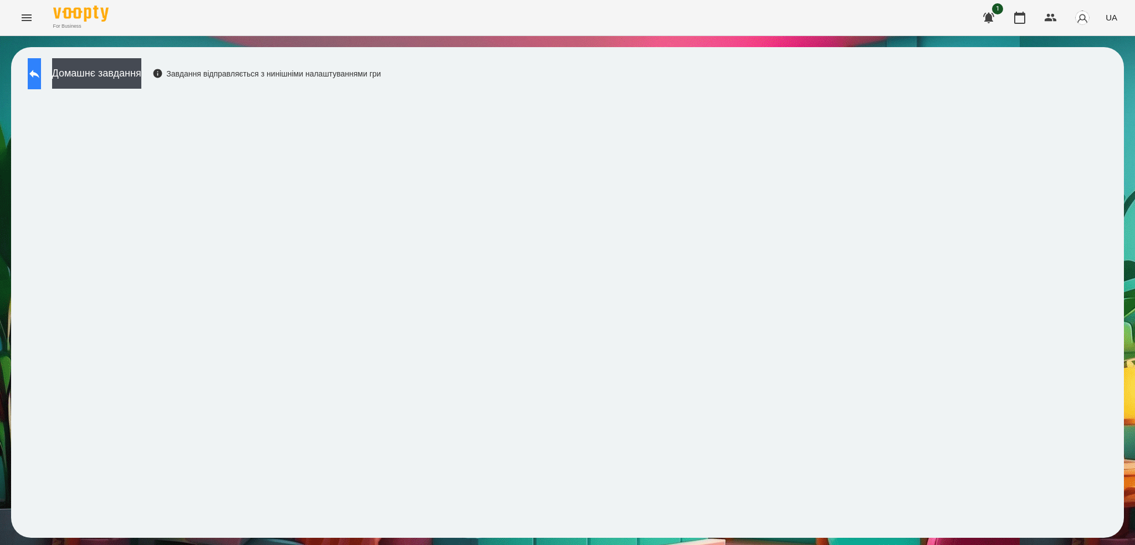
click at [41, 80] on button at bounding box center [34, 73] width 13 height 31
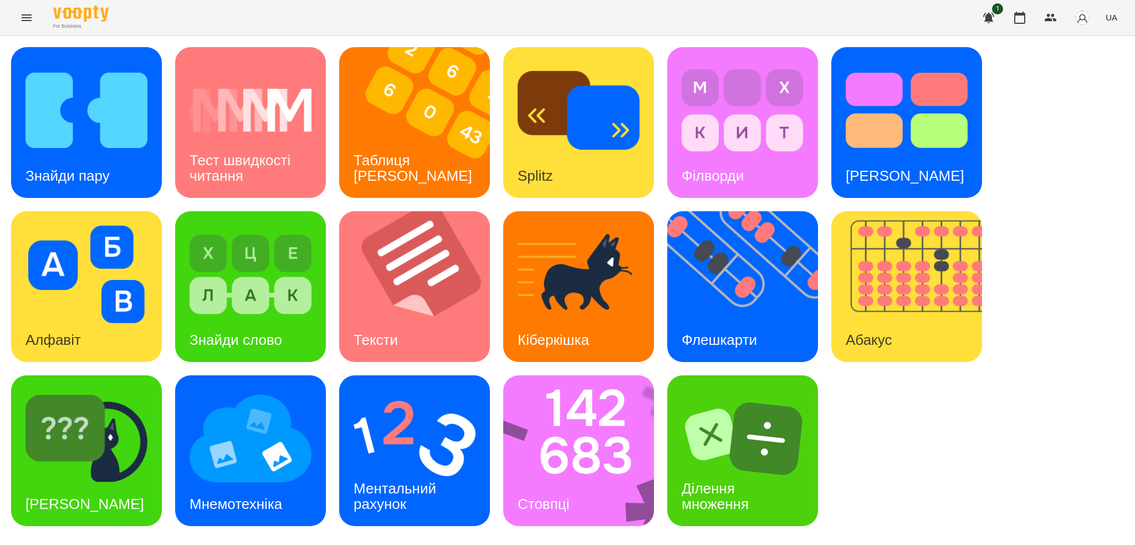
click at [28, 22] on icon "Menu" at bounding box center [26, 17] width 13 height 13
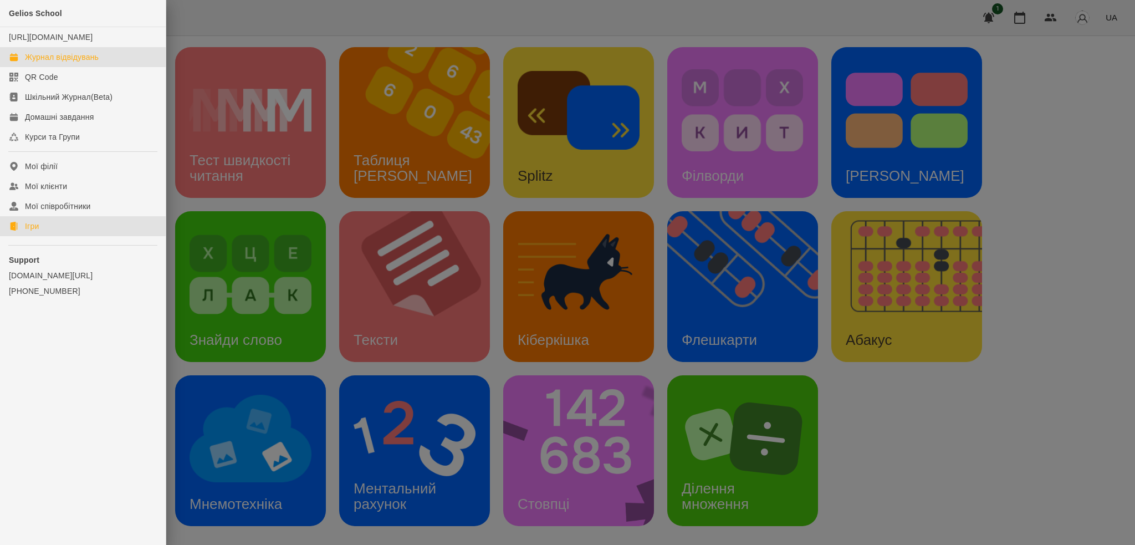
click at [67, 63] on div "Журнал відвідувань" at bounding box center [62, 57] width 74 height 11
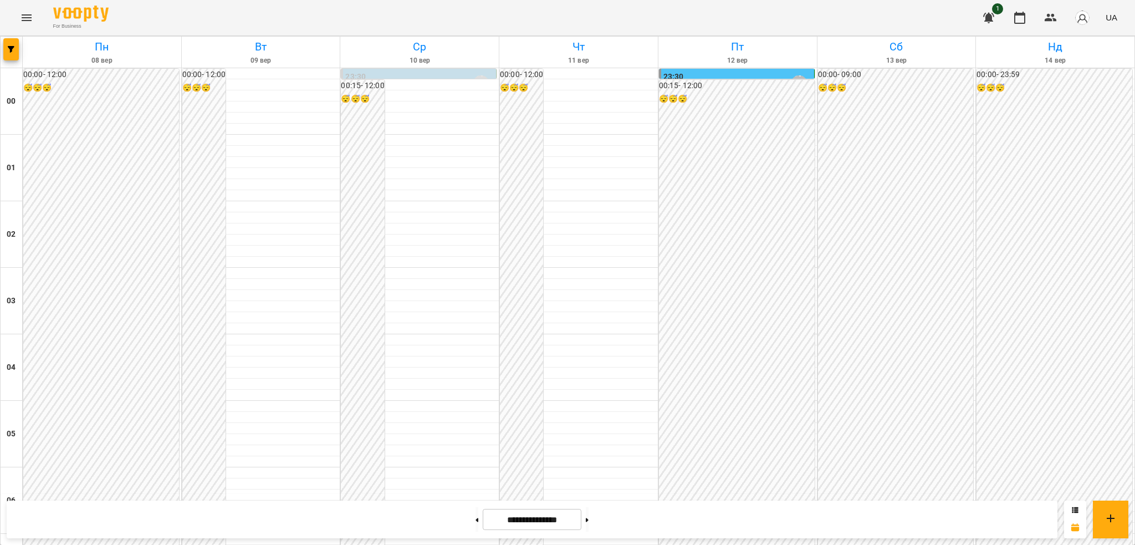
scroll to position [633, 0]
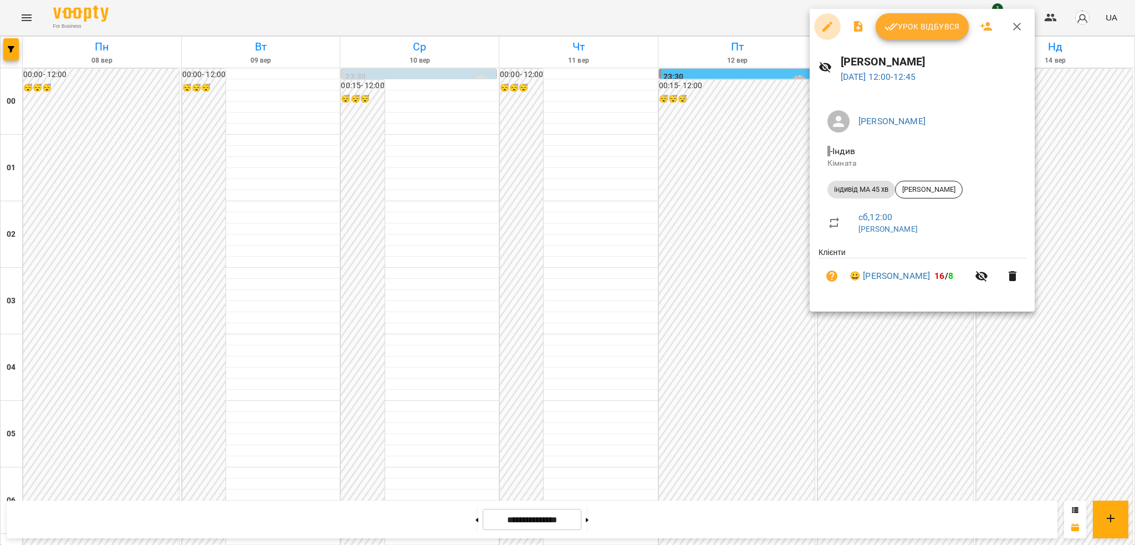
click at [827, 26] on icon "button" at bounding box center [828, 27] width 10 height 10
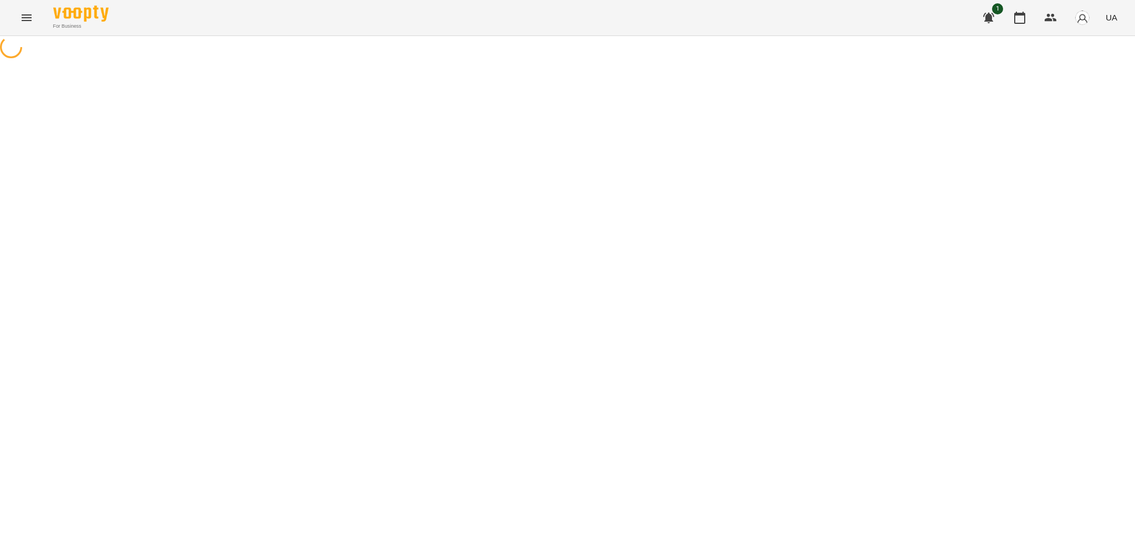
select select "**********"
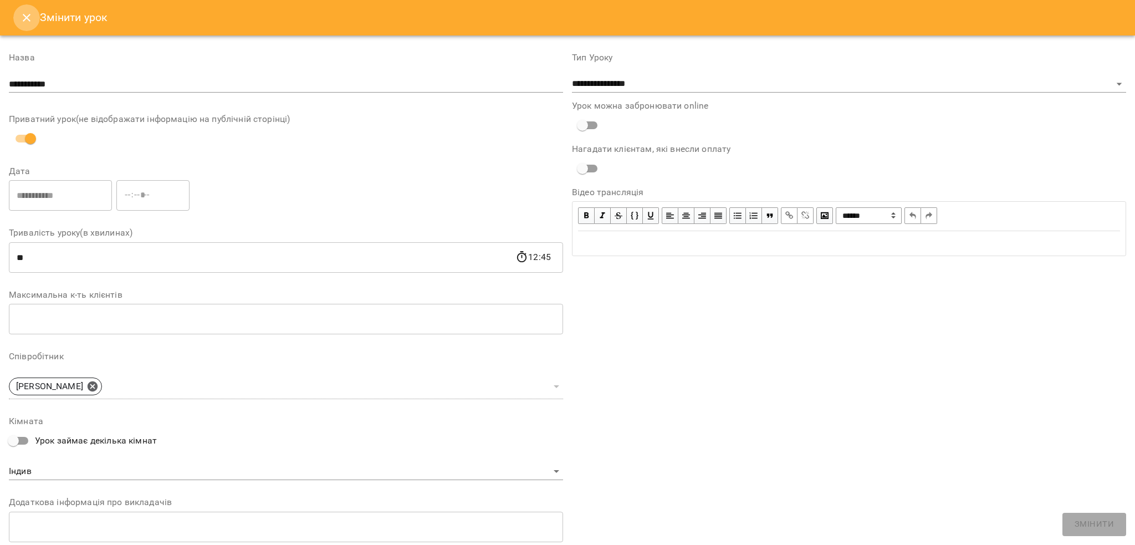
click at [28, 21] on icon "Close" at bounding box center [26, 17] width 13 height 13
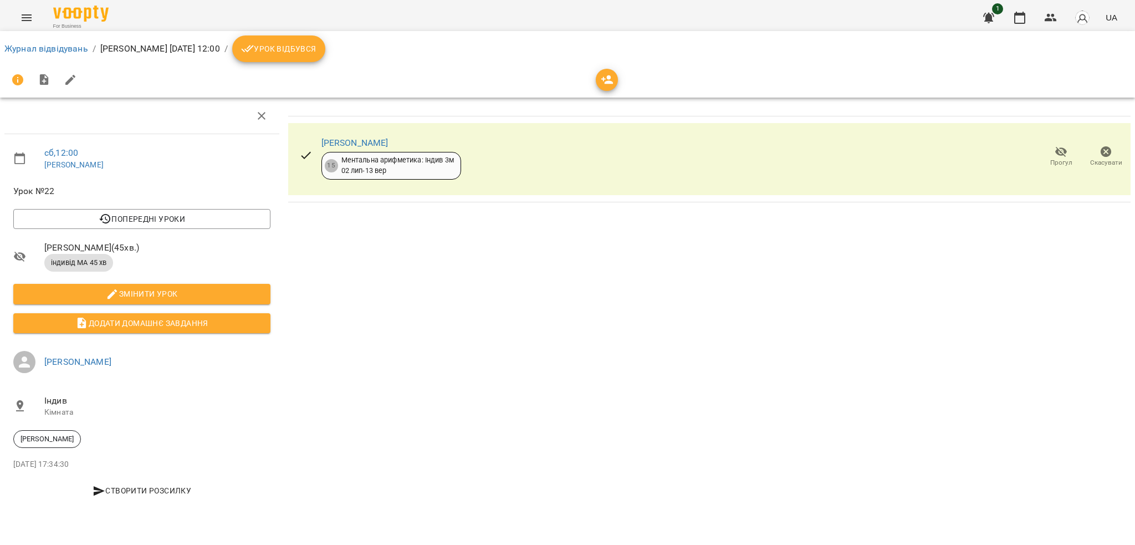
click at [305, 40] on button "Урок відбувся" at bounding box center [278, 48] width 93 height 27
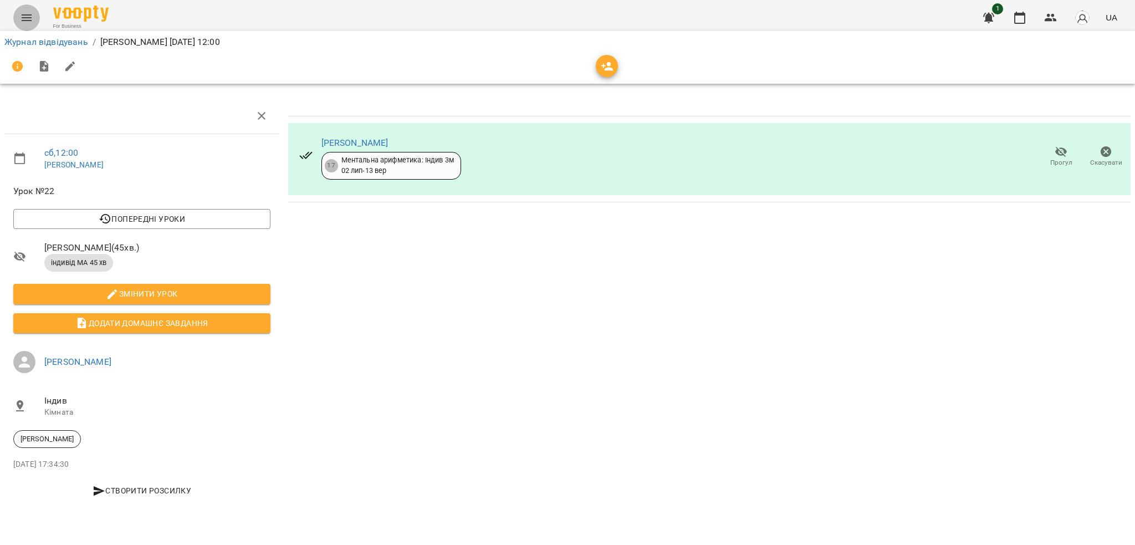
click at [27, 19] on icon "Menu" at bounding box center [26, 17] width 13 height 13
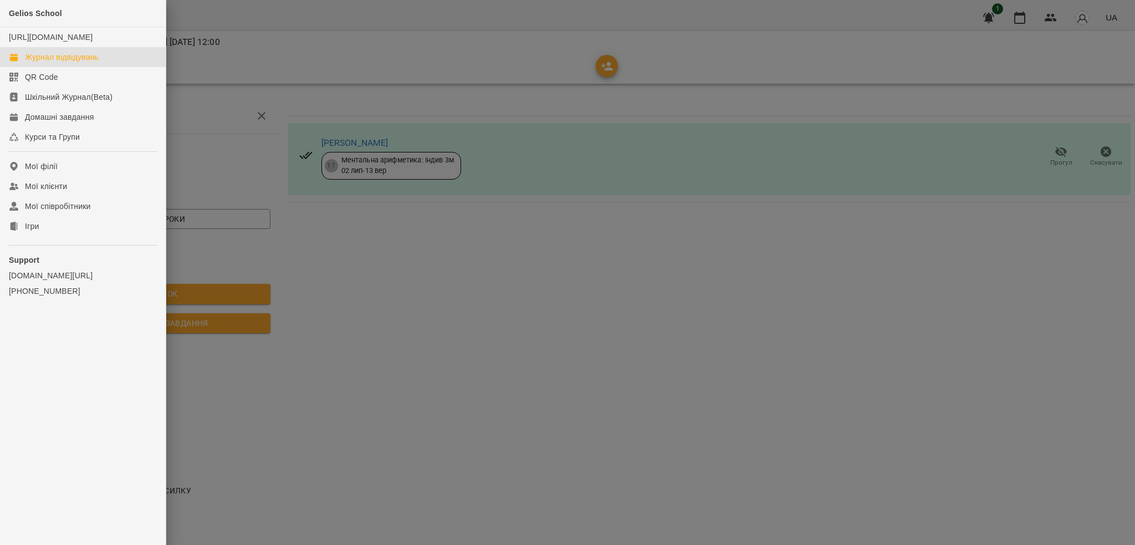
click at [68, 63] on div "Журнал відвідувань" at bounding box center [62, 57] width 74 height 11
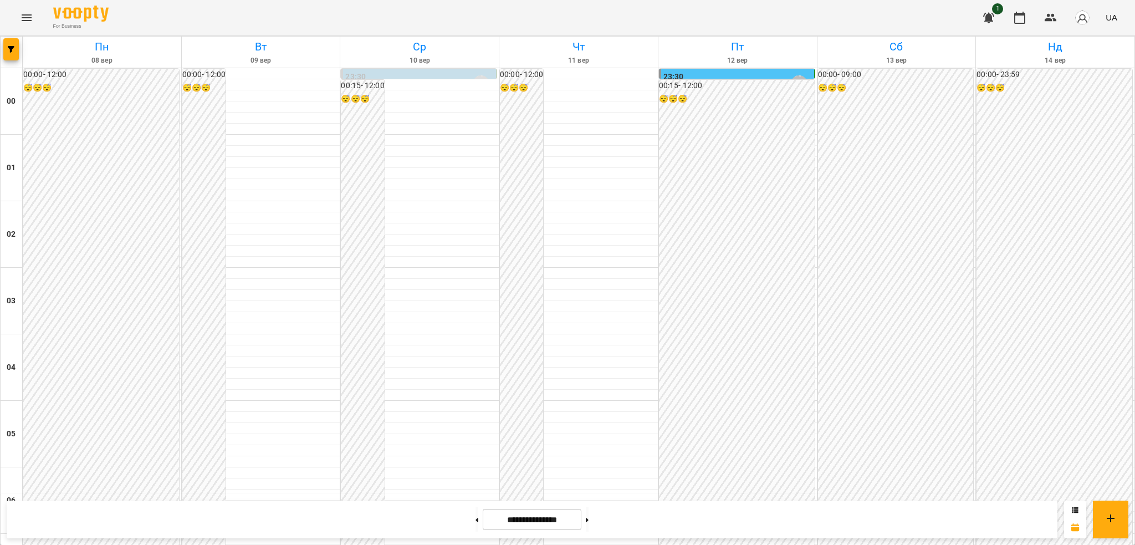
scroll to position [645, 0]
